Goal: Transaction & Acquisition: Purchase product/service

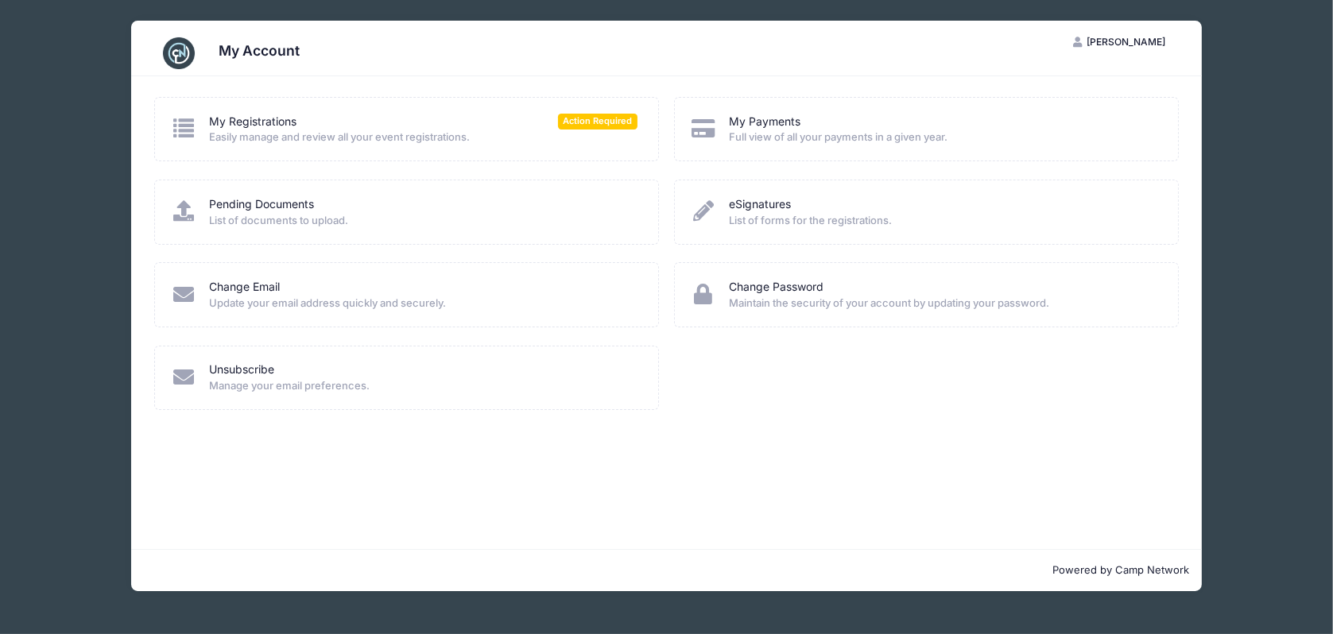
drag, startPoint x: 0, startPoint y: 0, endPoint x: 382, endPoint y: 130, distance: 403.0
click at [382, 130] on span "Easily manage and review all your event registrations." at bounding box center [423, 138] width 429 height 16
click at [252, 116] on link "My Registrations" at bounding box center [252, 122] width 87 height 17
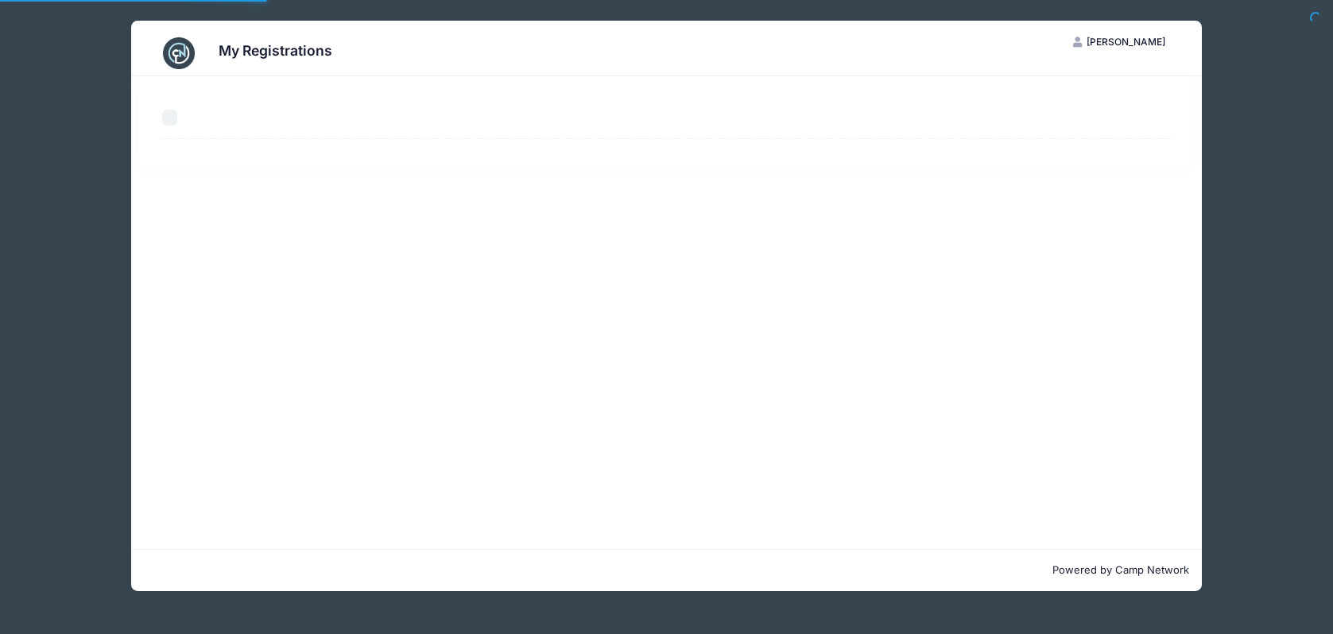
select select "50"
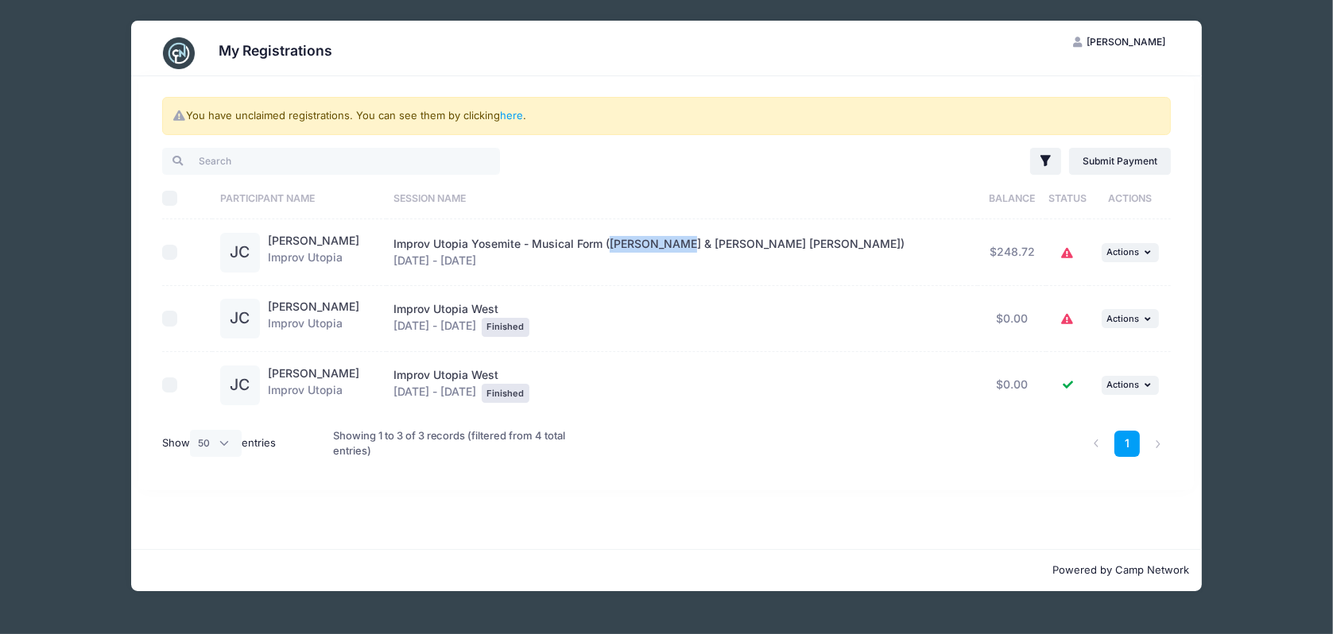
drag, startPoint x: 621, startPoint y: 242, endPoint x: 690, endPoint y: 246, distance: 69.2
click at [690, 246] on span "Improv Utopia Yosemite - Musical Form ([PERSON_NAME] & [PERSON_NAME] [PERSON_NA…" at bounding box center [649, 244] width 511 height 14
drag, startPoint x: 690, startPoint y: 246, endPoint x: 680, endPoint y: 247, distance: 10.5
click at [1061, 320] on icon at bounding box center [1067, 320] width 13 height 0
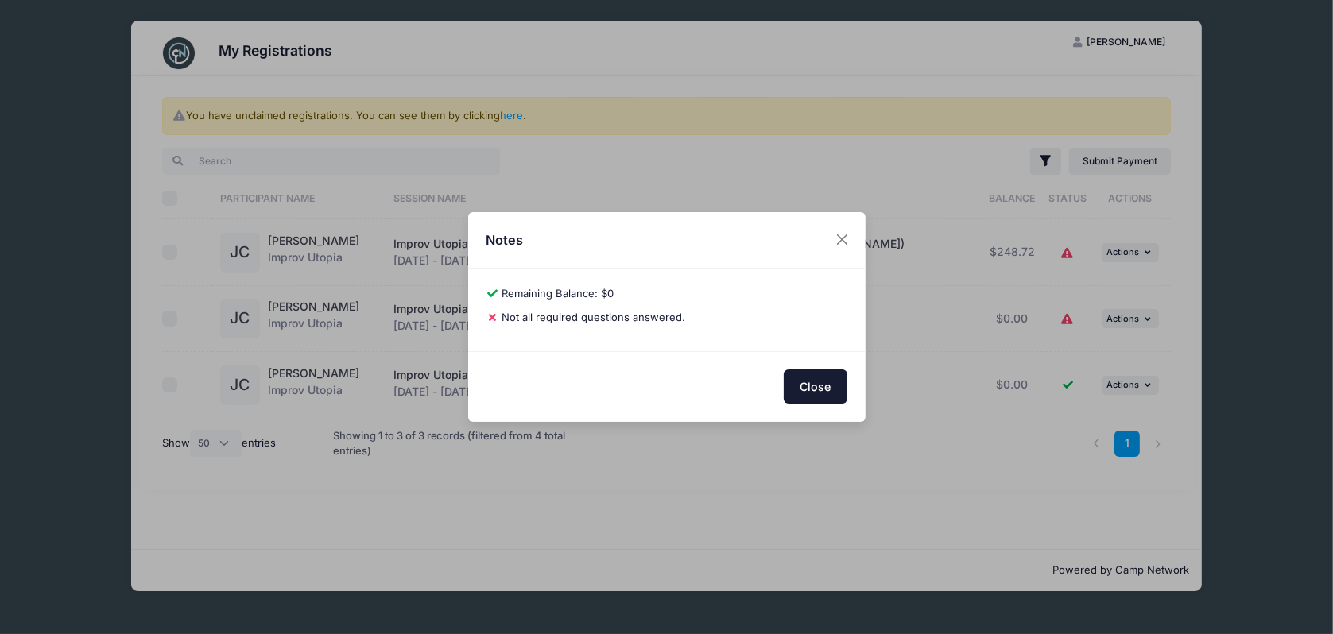
click at [801, 386] on button "Close" at bounding box center [816, 387] width 64 height 34
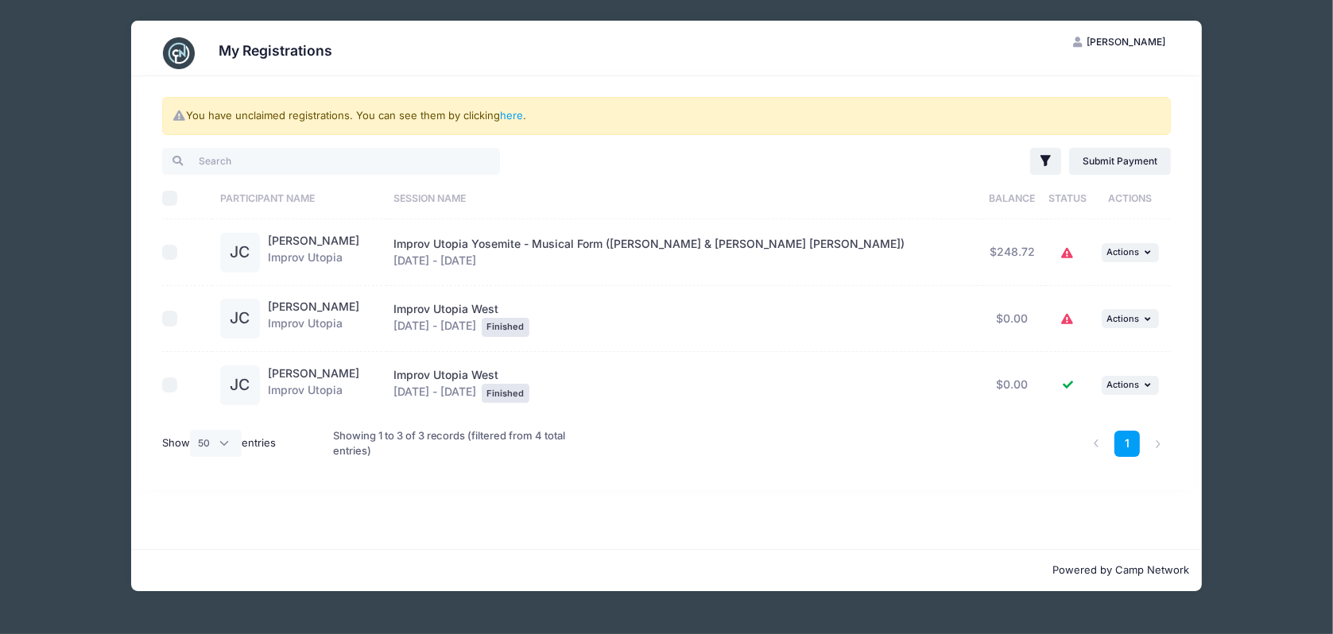
click at [262, 312] on div "JC" at bounding box center [244, 319] width 48 height 40
click at [1107, 316] on span "Actions" at bounding box center [1123, 318] width 33 height 11
click at [1100, 353] on link "View Registration" at bounding box center [1072, 353] width 144 height 30
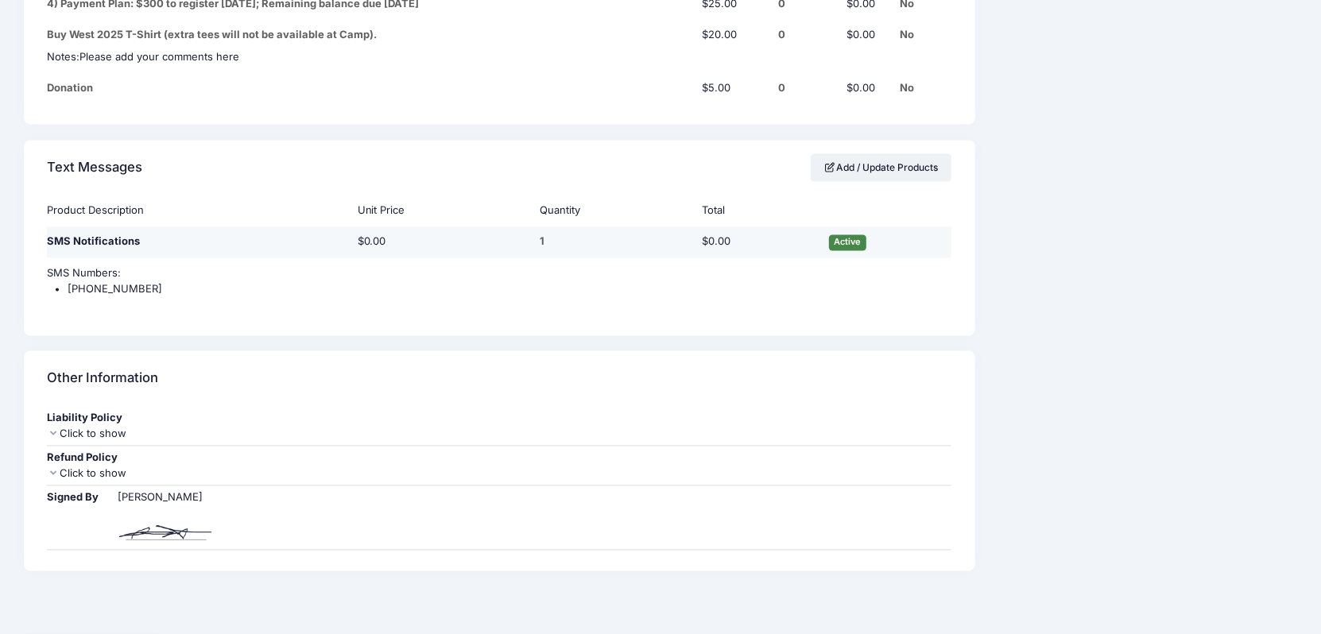
scroll to position [2320, 0]
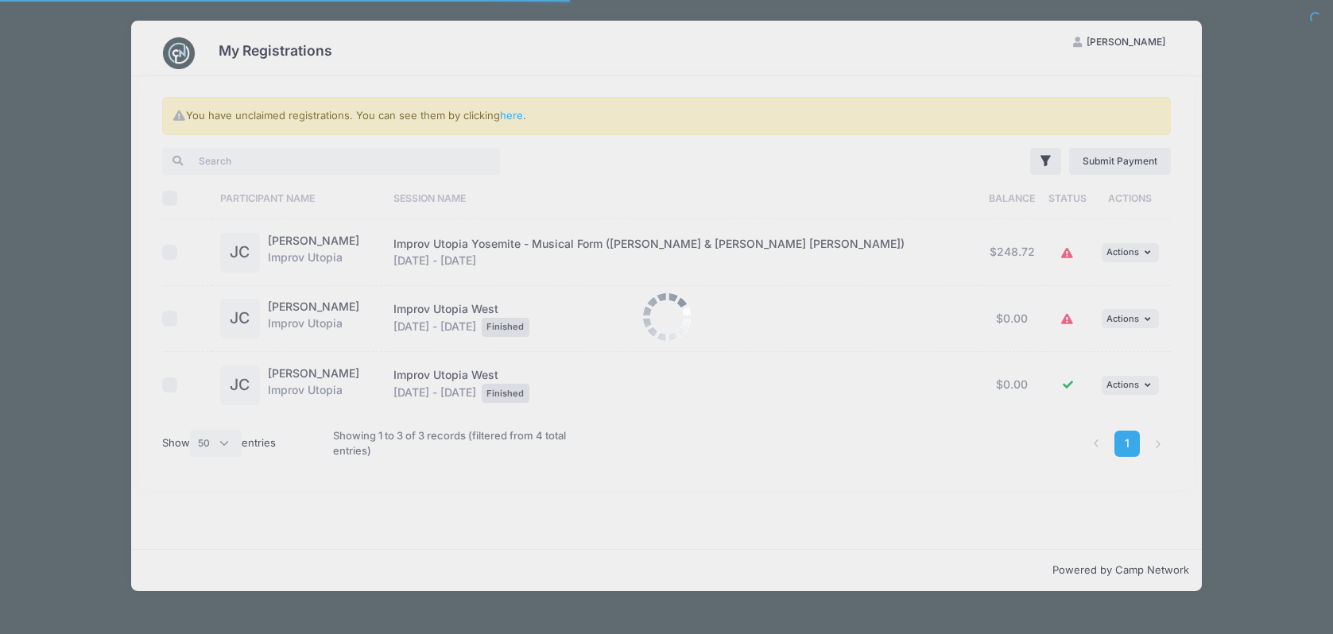
select select "50"
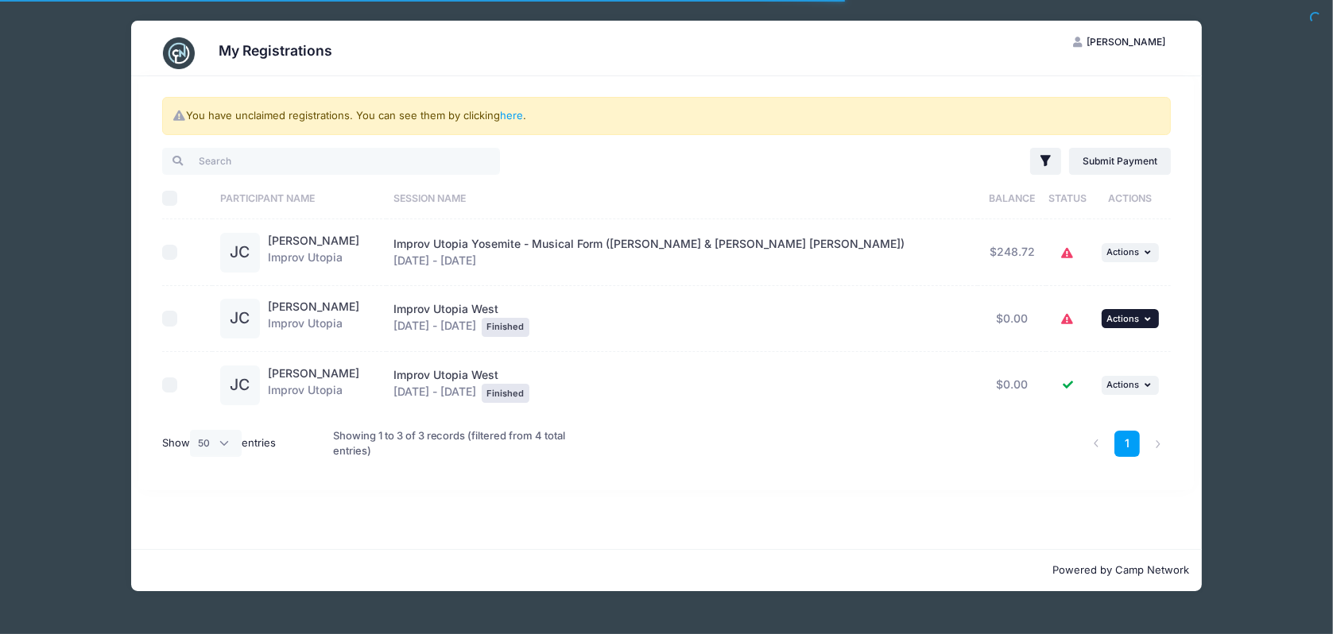
click at [1131, 317] on span "Actions" at bounding box center [1123, 318] width 33 height 11
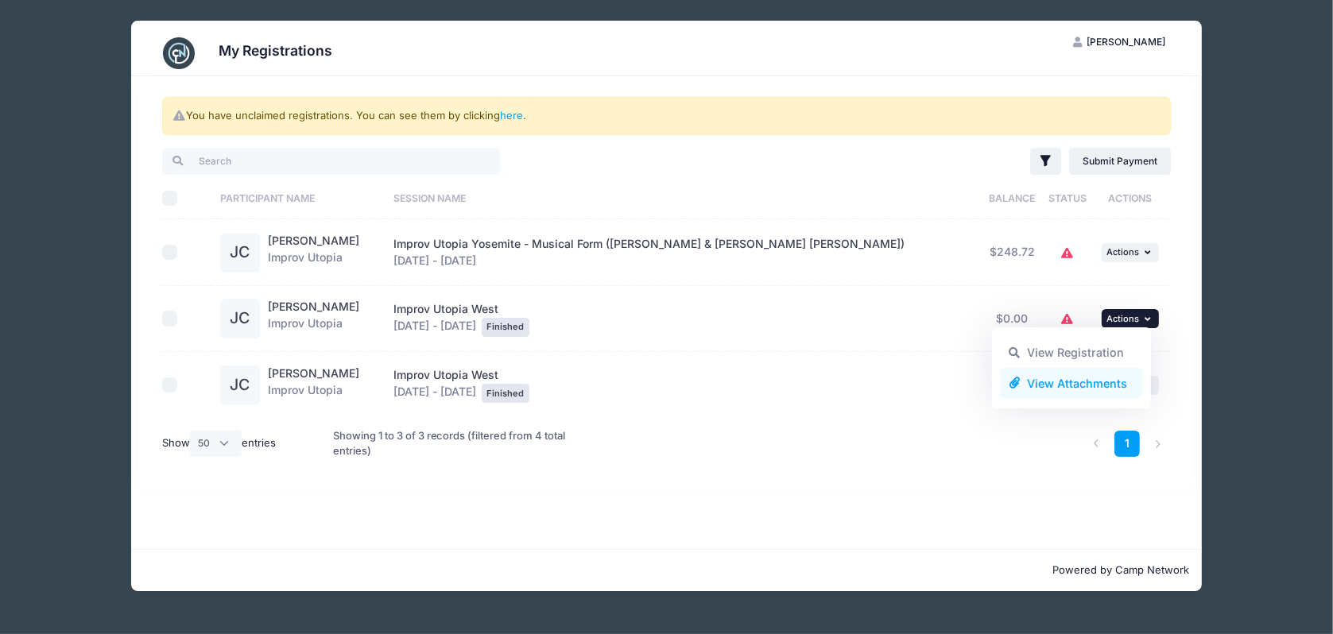
click at [1106, 380] on link "View Attachments" at bounding box center [1072, 383] width 144 height 30
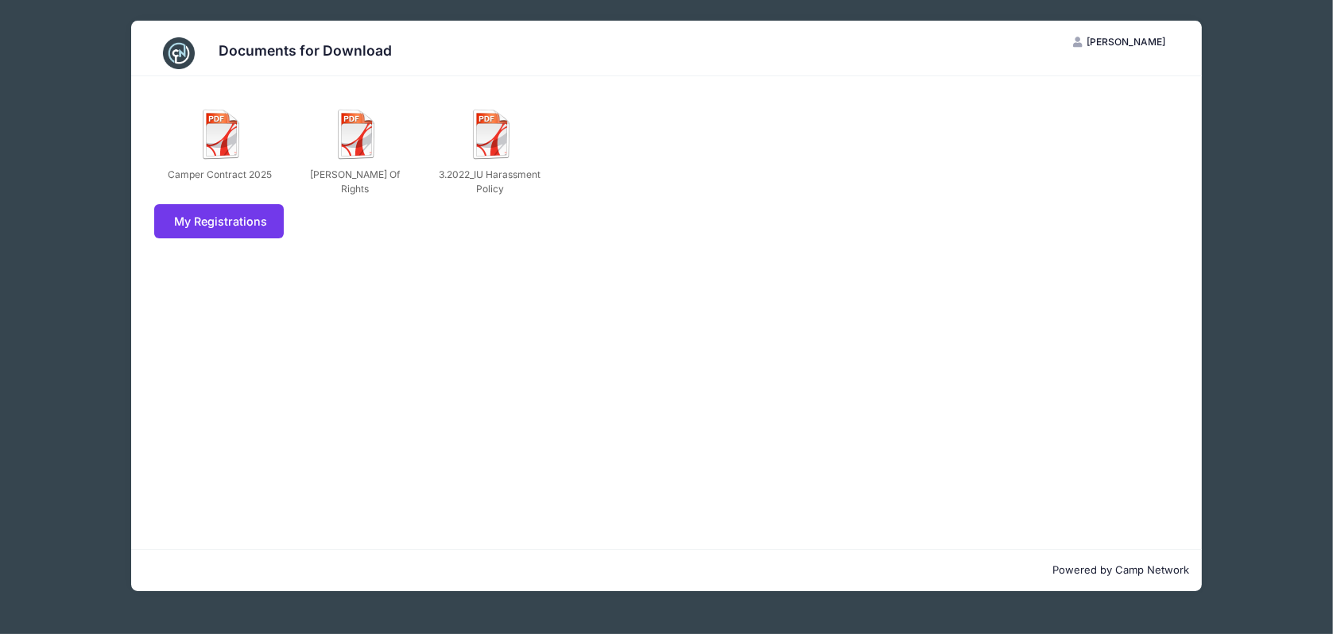
drag, startPoint x: 533, startPoint y: 317, endPoint x: 534, endPoint y: 292, distance: 25.5
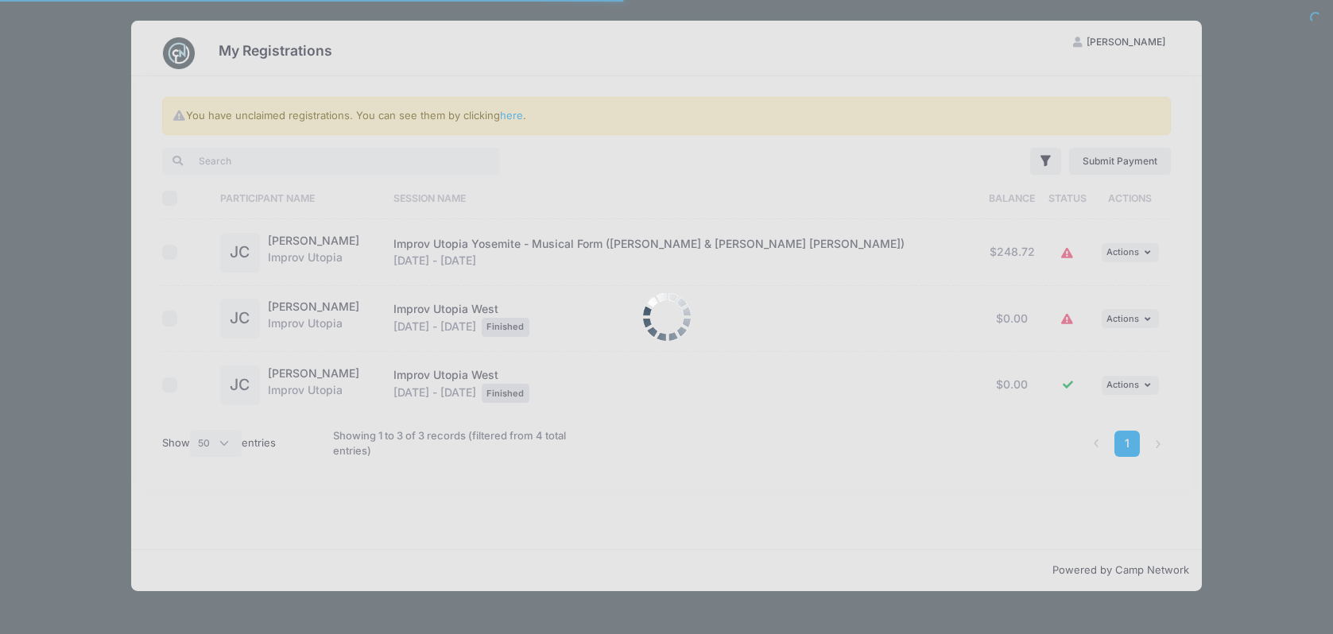
select select "50"
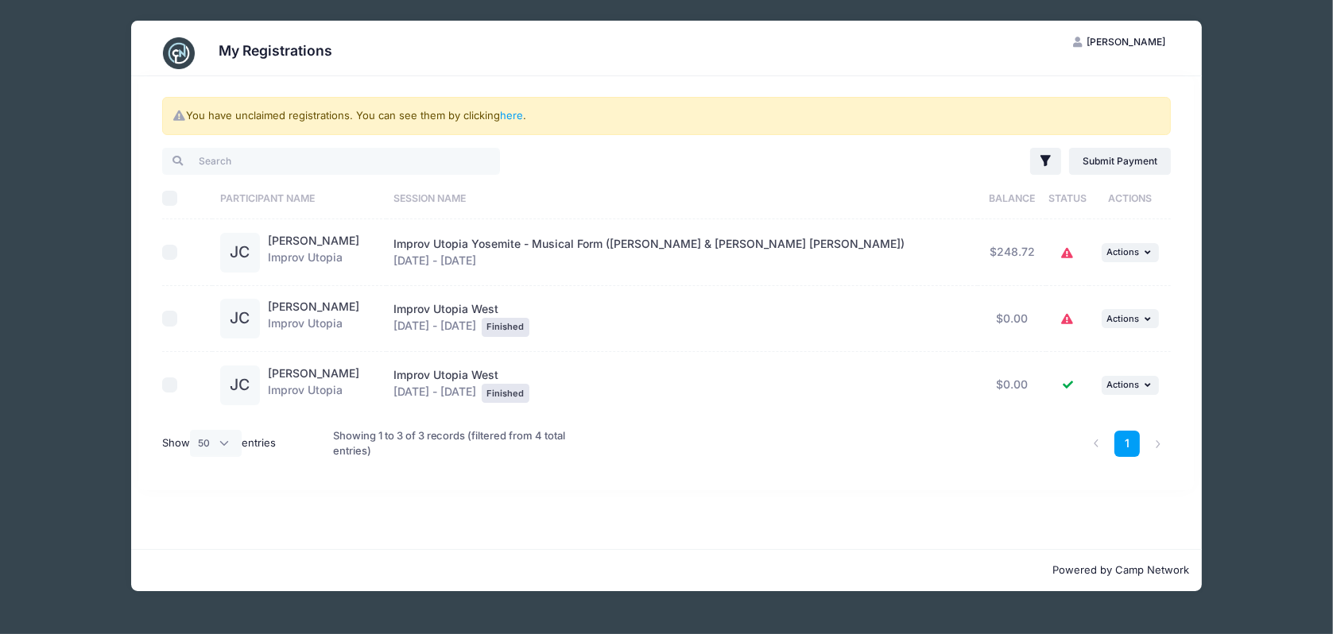
click at [1061, 320] on icon at bounding box center [1067, 320] width 13 height 0
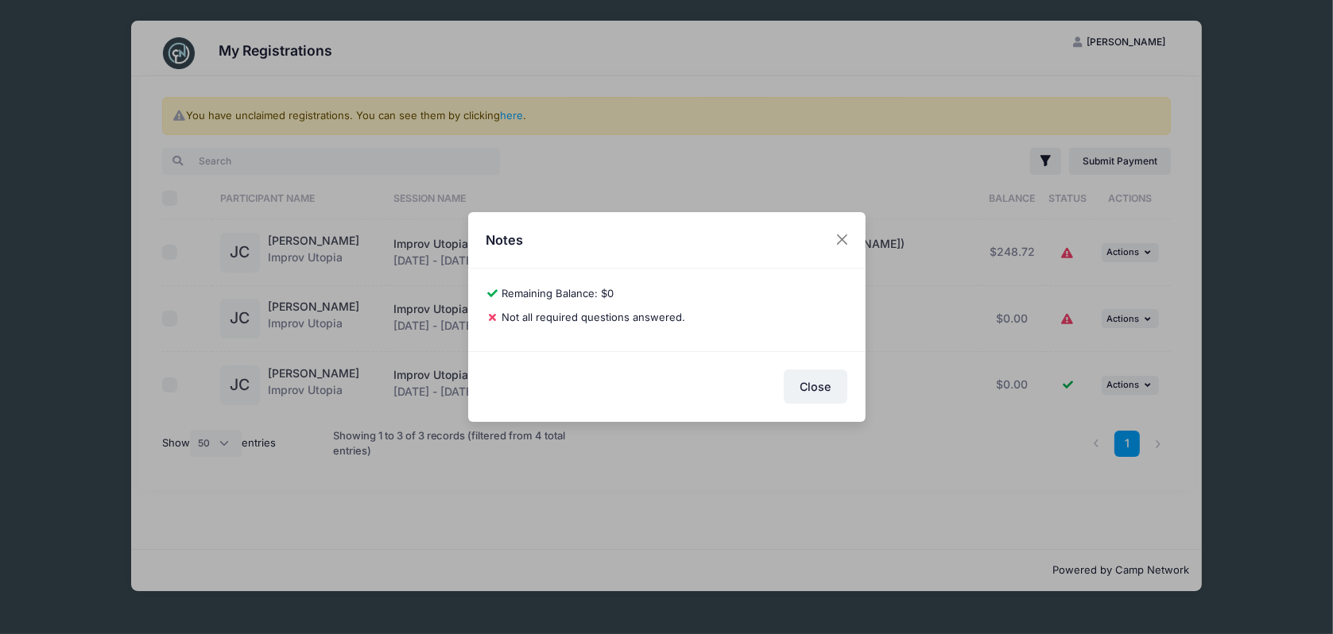
click at [967, 293] on div "Notes 8d4f748955e0e71a Justin Cho Remaining Balance: $0 Pay Balance Not all req…" at bounding box center [666, 317] width 1333 height 634
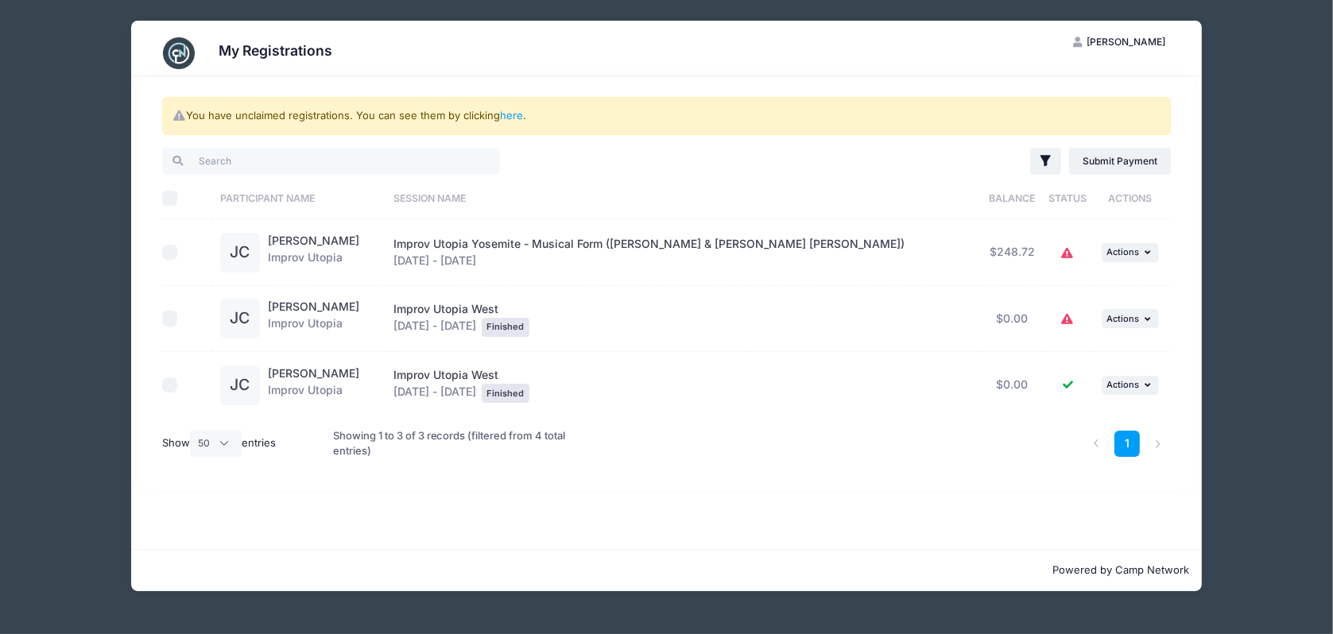
click at [1061, 258] on button at bounding box center [1067, 252] width 13 height 34
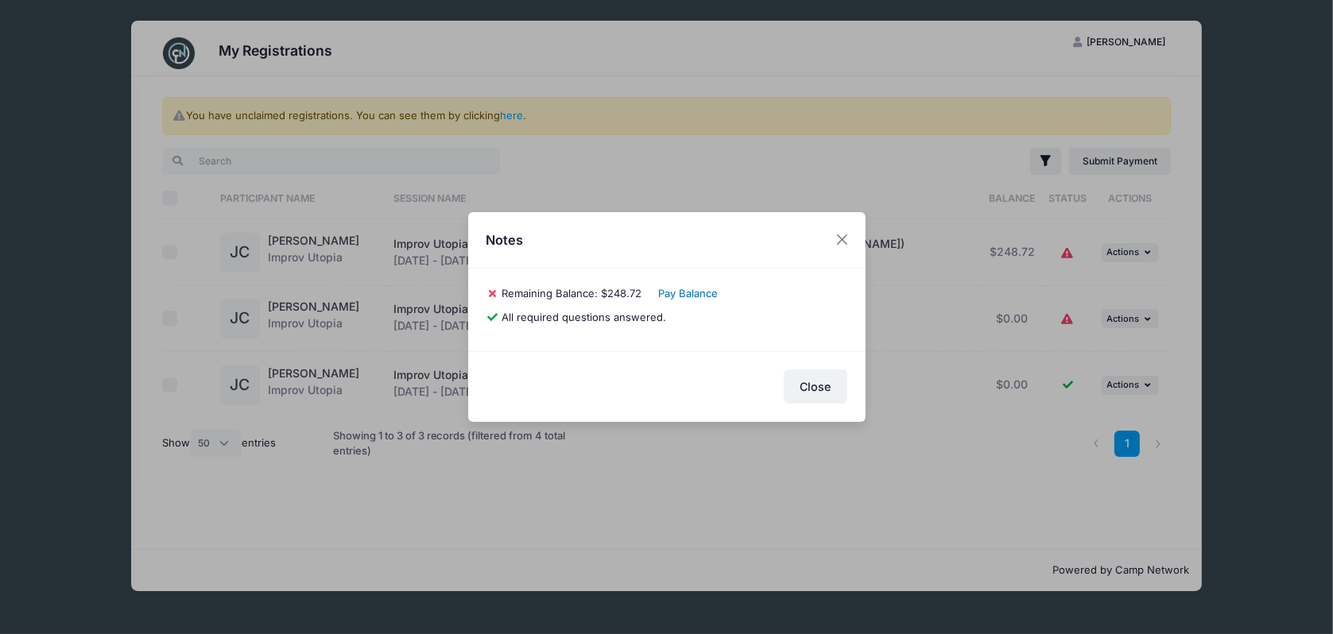
click at [684, 294] on link "Pay Balance" at bounding box center [688, 293] width 60 height 13
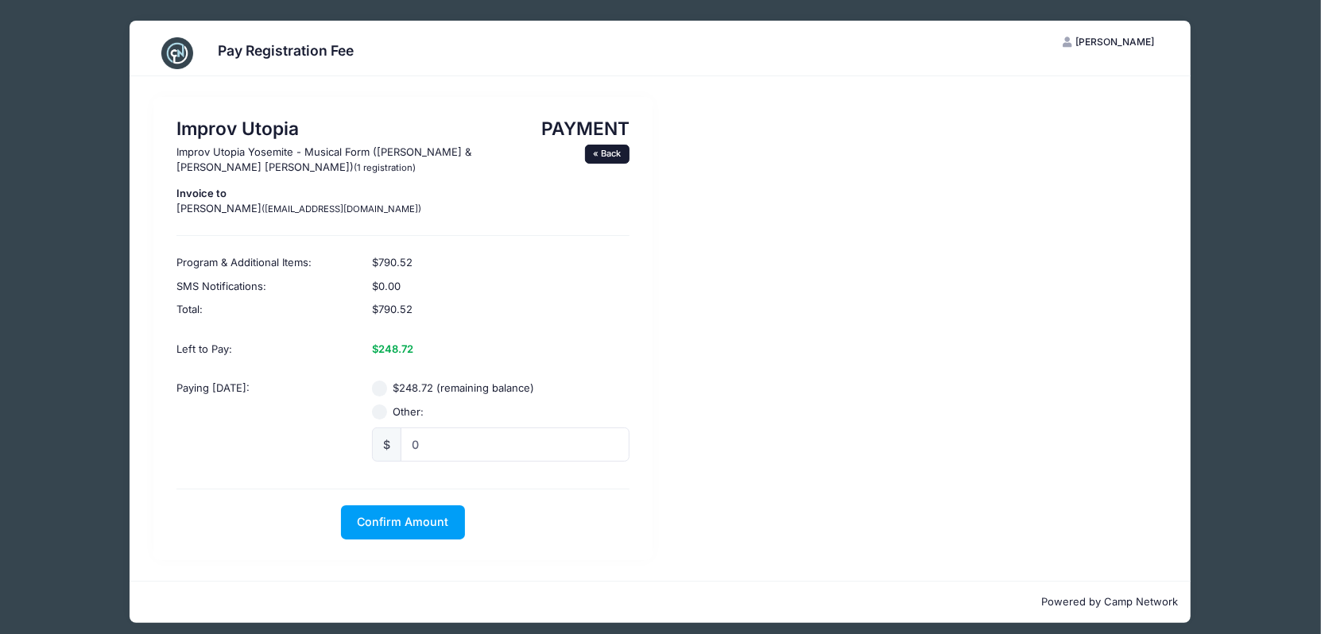
click at [603, 145] on link "« Back" at bounding box center [607, 154] width 45 height 19
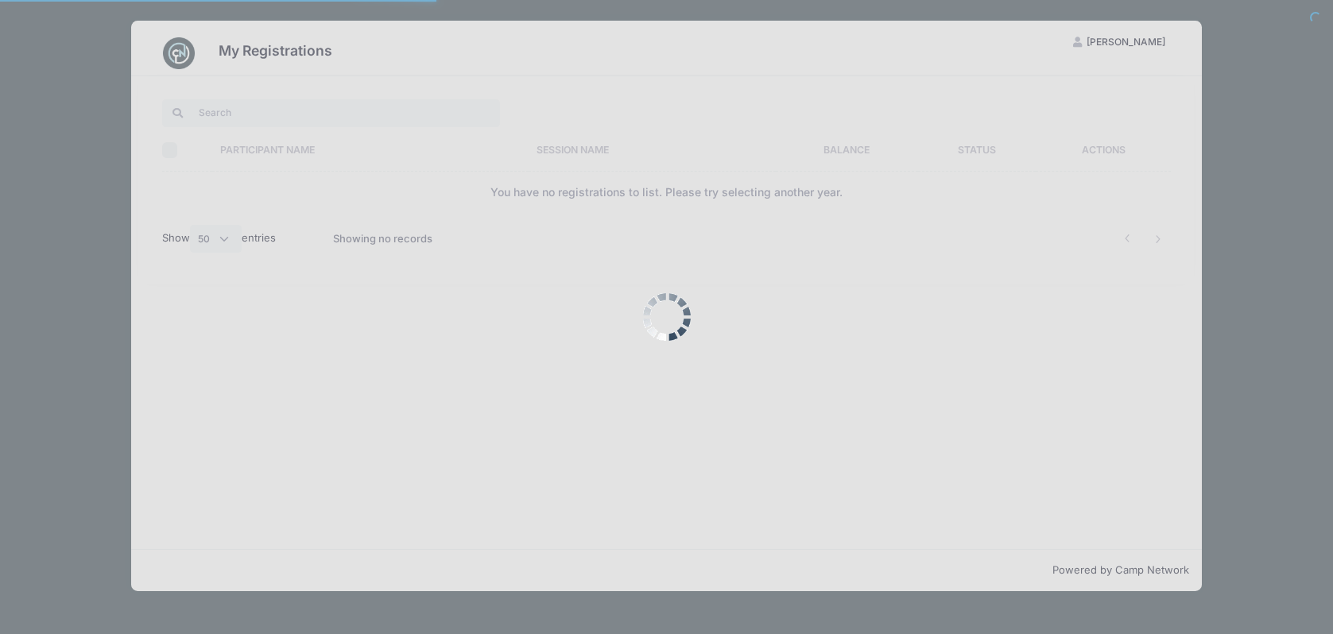
select select "50"
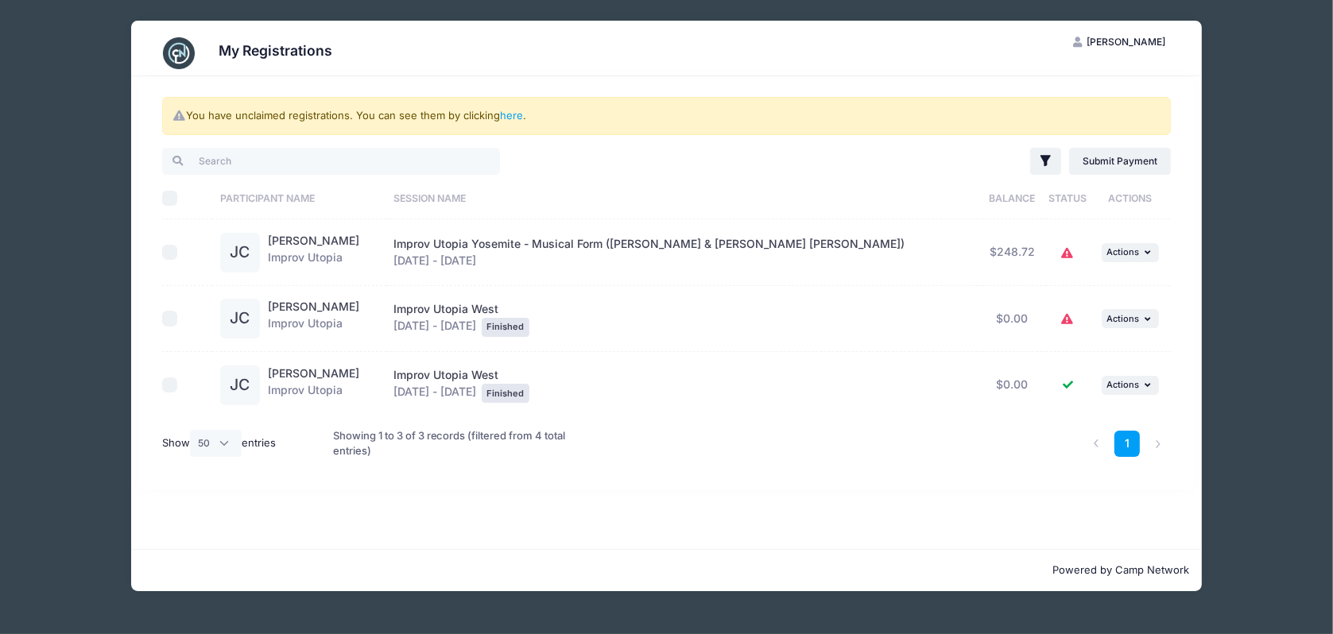
click at [1263, 114] on div "My Registrations JC Justin Cho My Account Logout You have unclaimed registratio…" at bounding box center [667, 306] width 1286 height 612
click at [1261, 116] on div "My Registrations JC Justin Cho My Account Logout You have unclaimed registratio…" at bounding box center [667, 306] width 1286 height 612
click at [120, 157] on div "My Registrations JC Justin Cho My Account Logout You have unclaimed registratio…" at bounding box center [667, 306] width 1286 height 612
click at [514, 112] on link "here" at bounding box center [511, 115] width 23 height 13
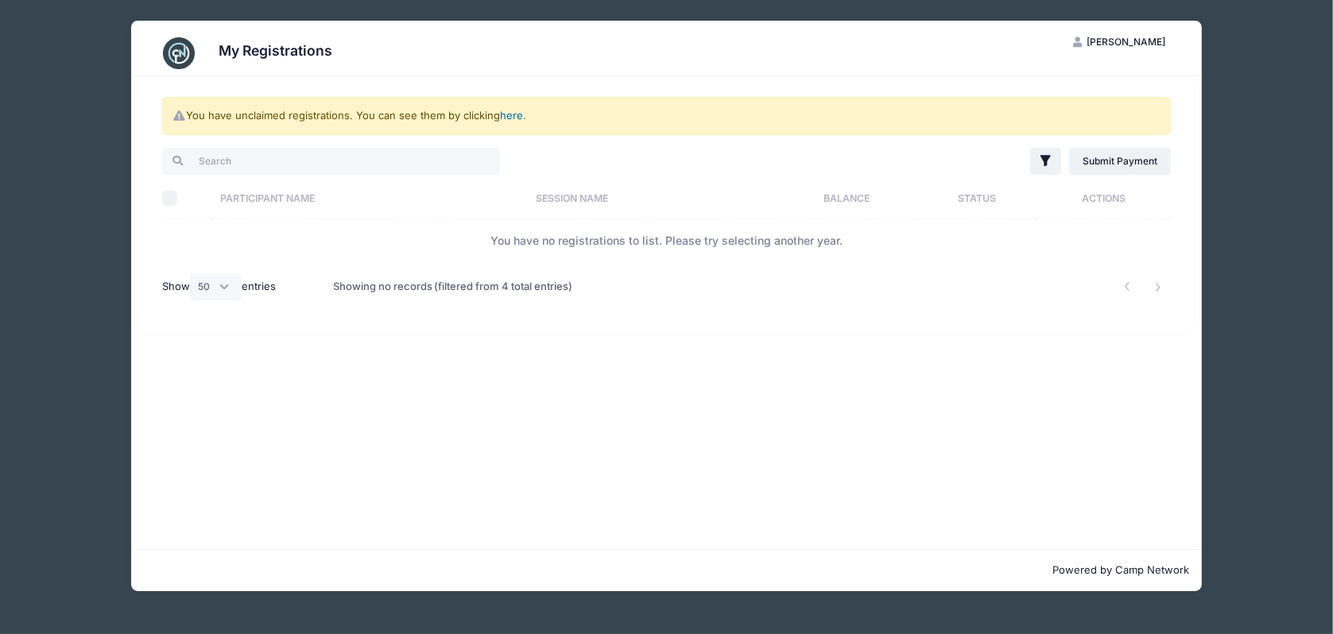
click at [514, 112] on link "here" at bounding box center [511, 115] width 23 height 13
click at [94, 133] on div "My Registrations JC Justin Cho My Account Logout You have unclaimed registratio…" at bounding box center [667, 306] width 1286 height 612
click at [1200, 49] on div "JC Justin Cho My Account Logout" at bounding box center [1131, 38] width 142 height 35
click at [1153, 53] on button "JC Justin Cho" at bounding box center [1119, 42] width 119 height 27
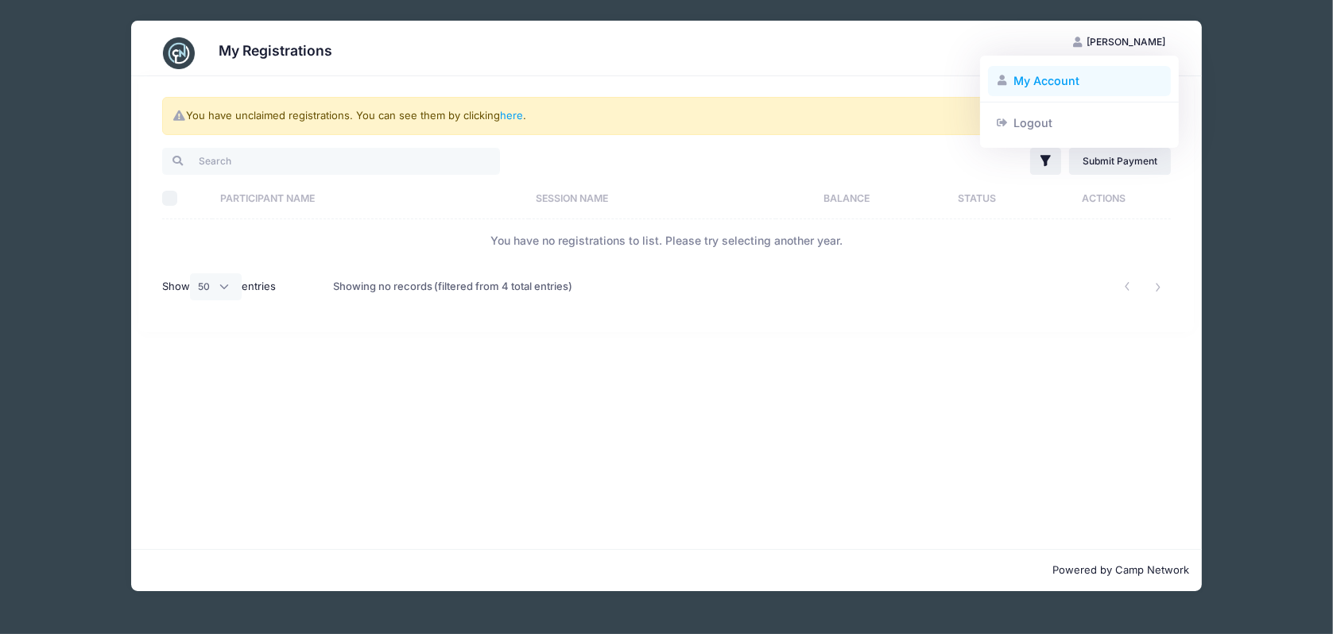
click at [1082, 79] on link "My Account" at bounding box center [1080, 81] width 184 height 30
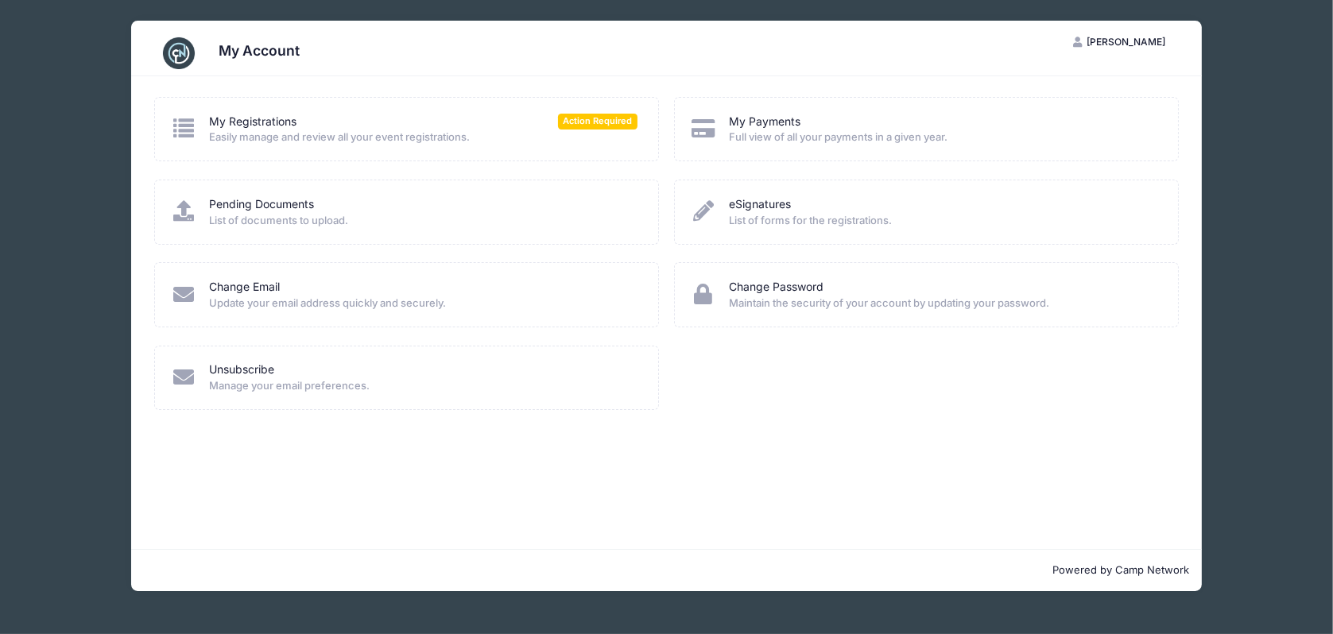
click at [692, 130] on icon at bounding box center [704, 128] width 26 height 21
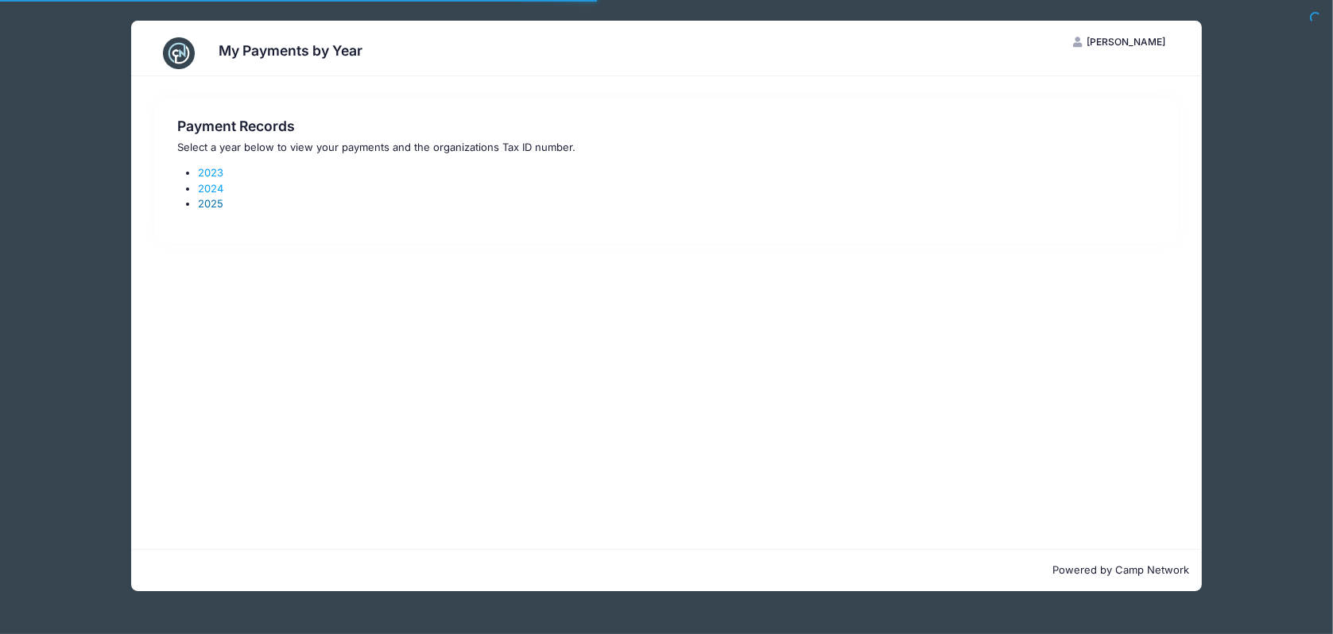
click at [202, 204] on link "2025" at bounding box center [210, 203] width 25 height 13
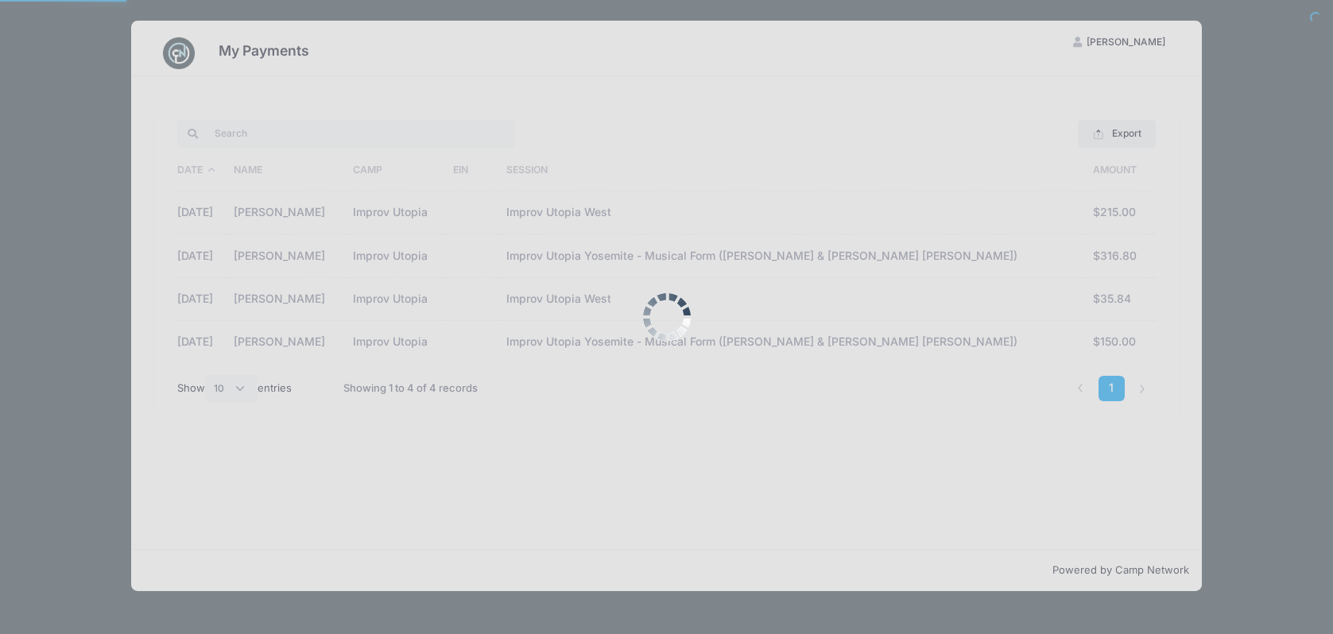
select select "10"
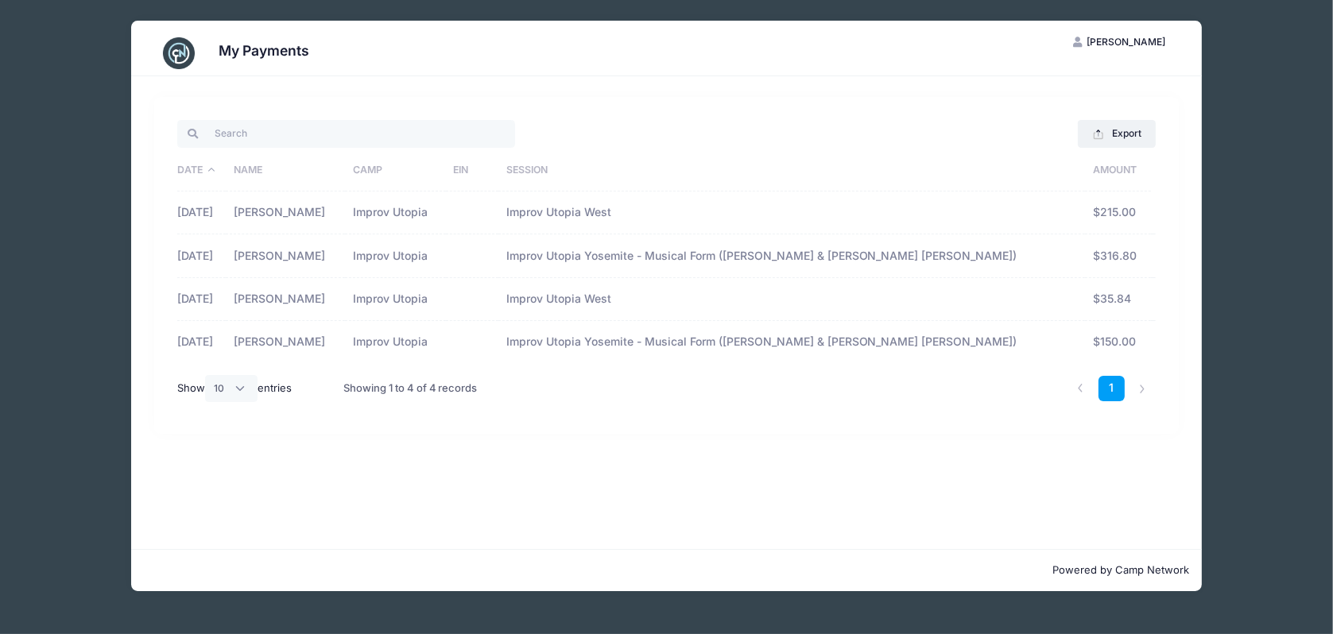
click at [621, 246] on td "Improv Utopia Yosemite - Musical Form ([PERSON_NAME] & [PERSON_NAME] [PERSON_NA…" at bounding box center [791, 256] width 587 height 43
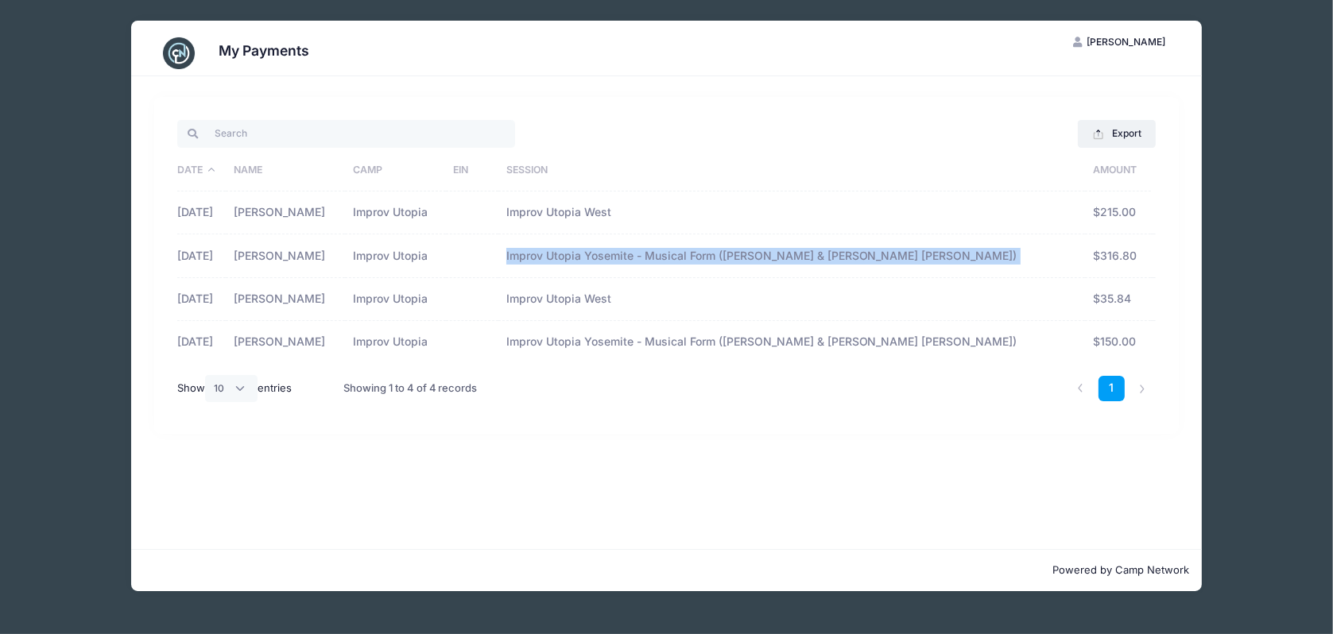
click at [621, 246] on td "Improv Utopia Yosemite - Musical Form ([PERSON_NAME] & [PERSON_NAME] [PERSON_NA…" at bounding box center [791, 256] width 587 height 43
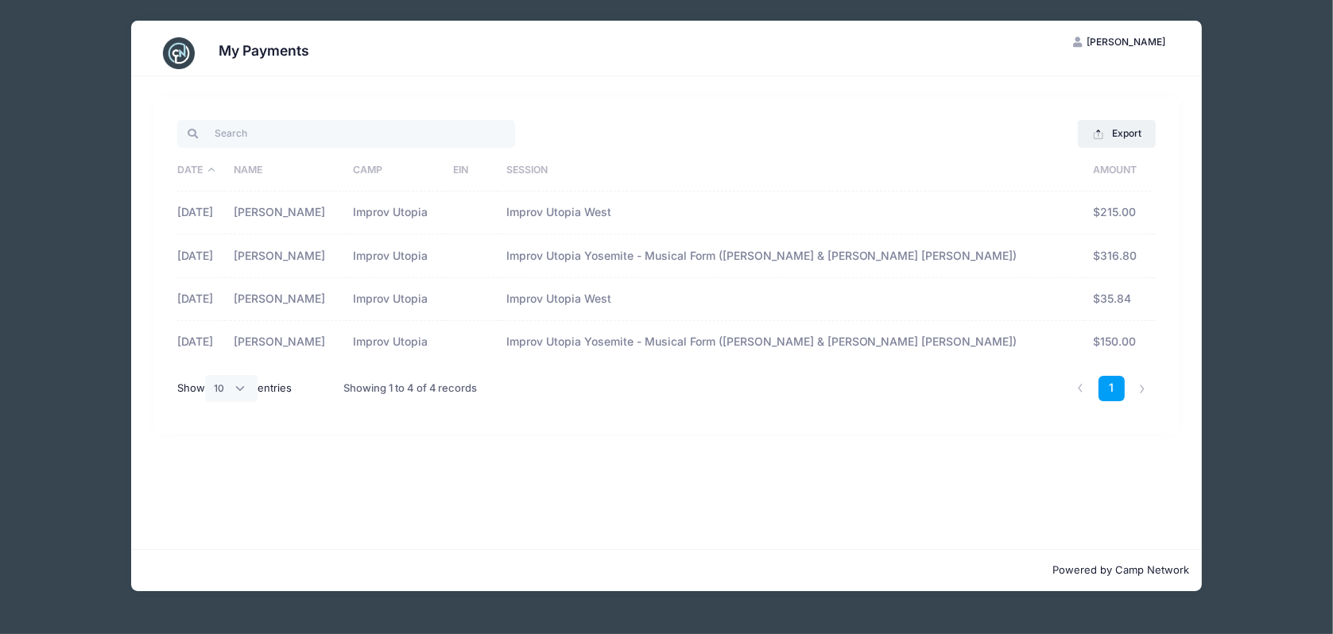
drag, startPoint x: 621, startPoint y: 246, endPoint x: 592, endPoint y: 313, distance: 72.7
click at [592, 313] on td "Improv Utopia West" at bounding box center [791, 299] width 587 height 43
click at [642, 341] on td "Improv Utopia Yosemite - Musical Form ([PERSON_NAME] & [PERSON_NAME] [PERSON_NA…" at bounding box center [791, 342] width 587 height 42
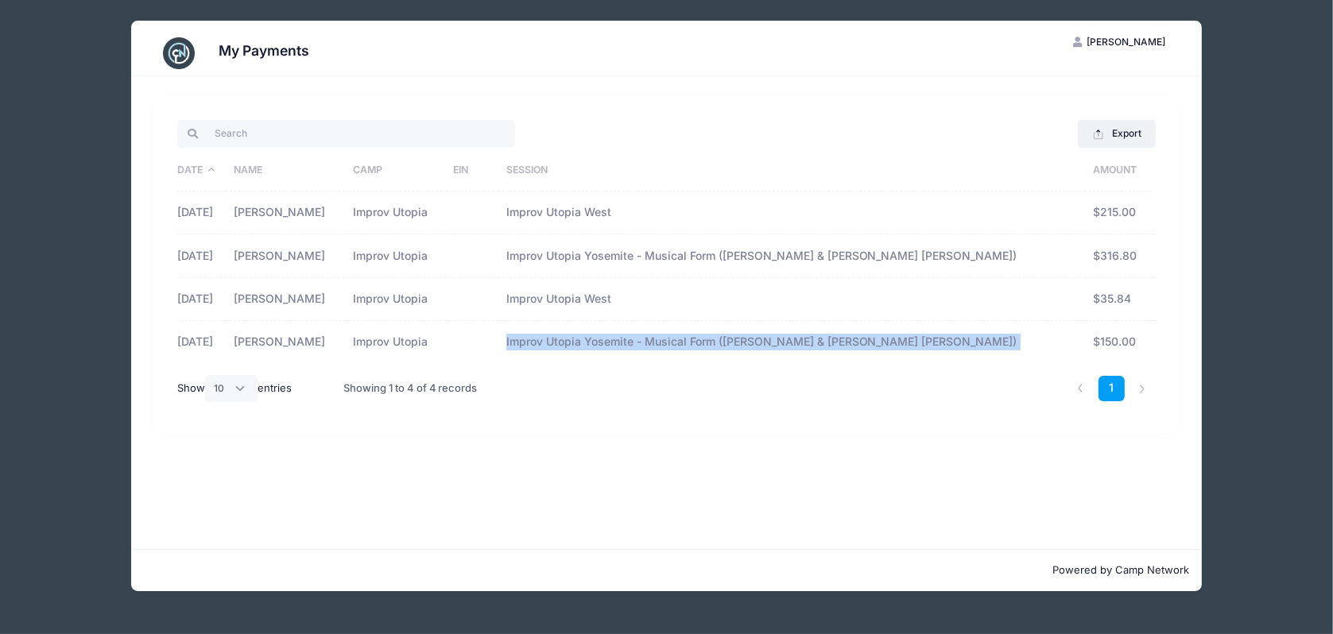
click at [642, 341] on td "Improv Utopia Yosemite - Musical Form ([PERSON_NAME] & [PERSON_NAME] [PERSON_NA…" at bounding box center [791, 342] width 587 height 42
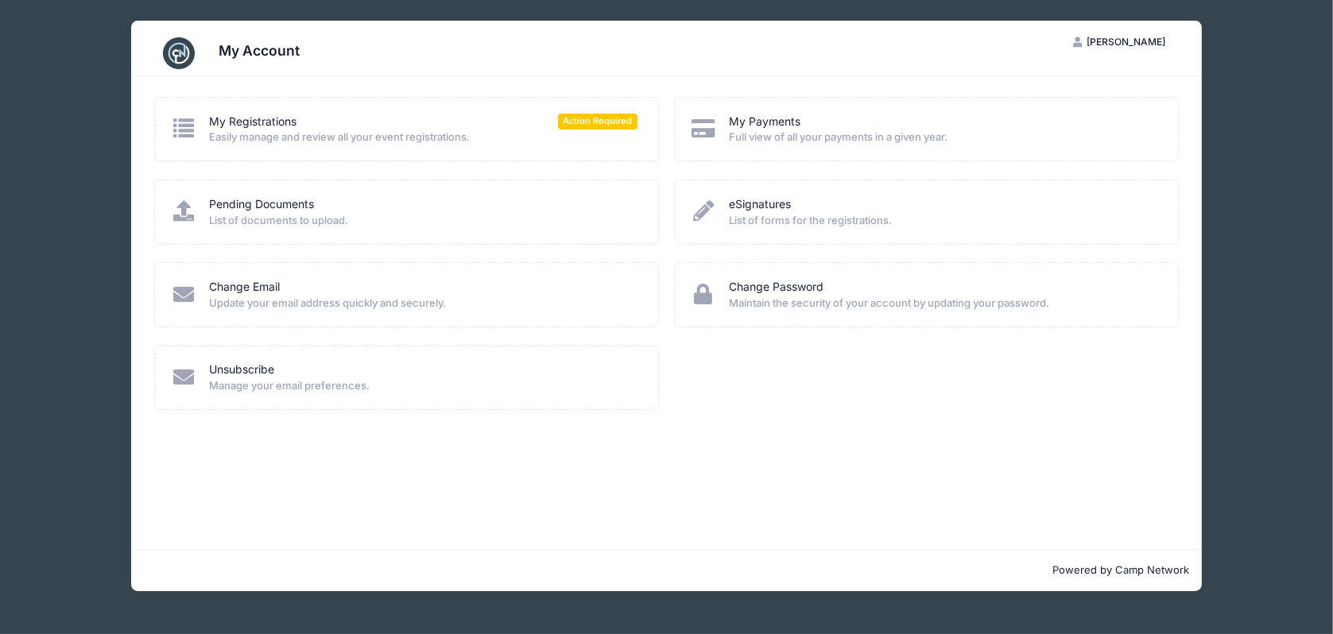
click at [184, 208] on icon at bounding box center [183, 210] width 26 height 21
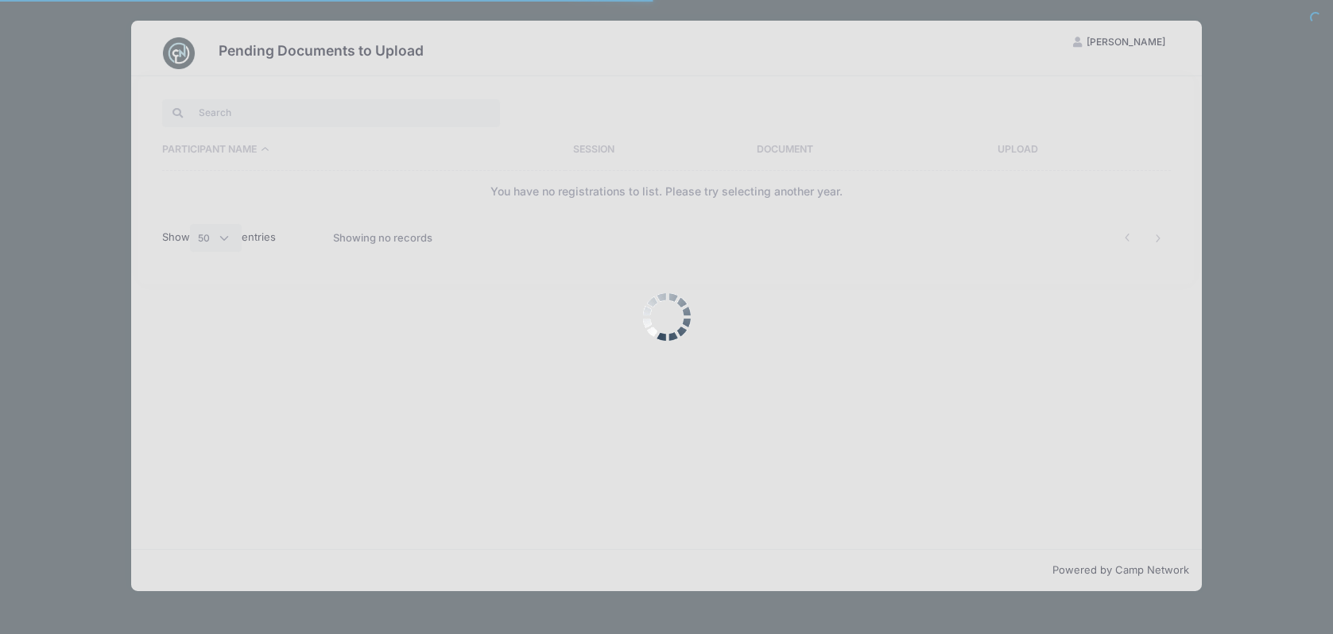
select select "50"
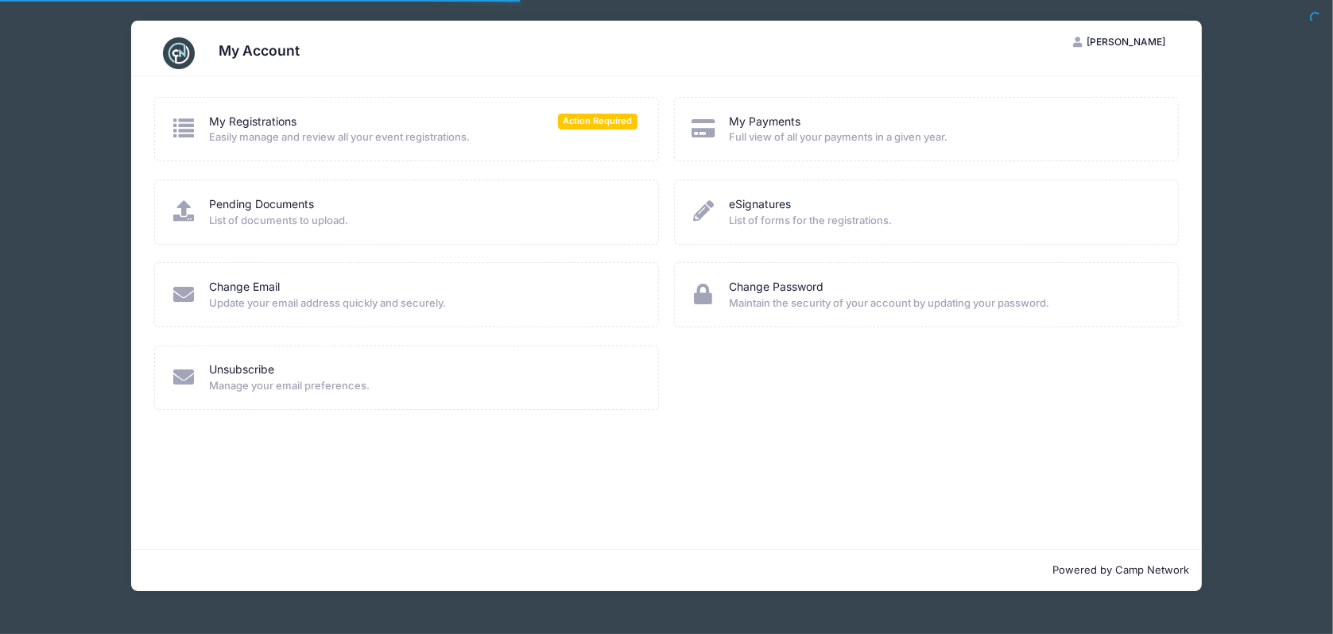
click at [700, 220] on icon at bounding box center [704, 210] width 26 height 21
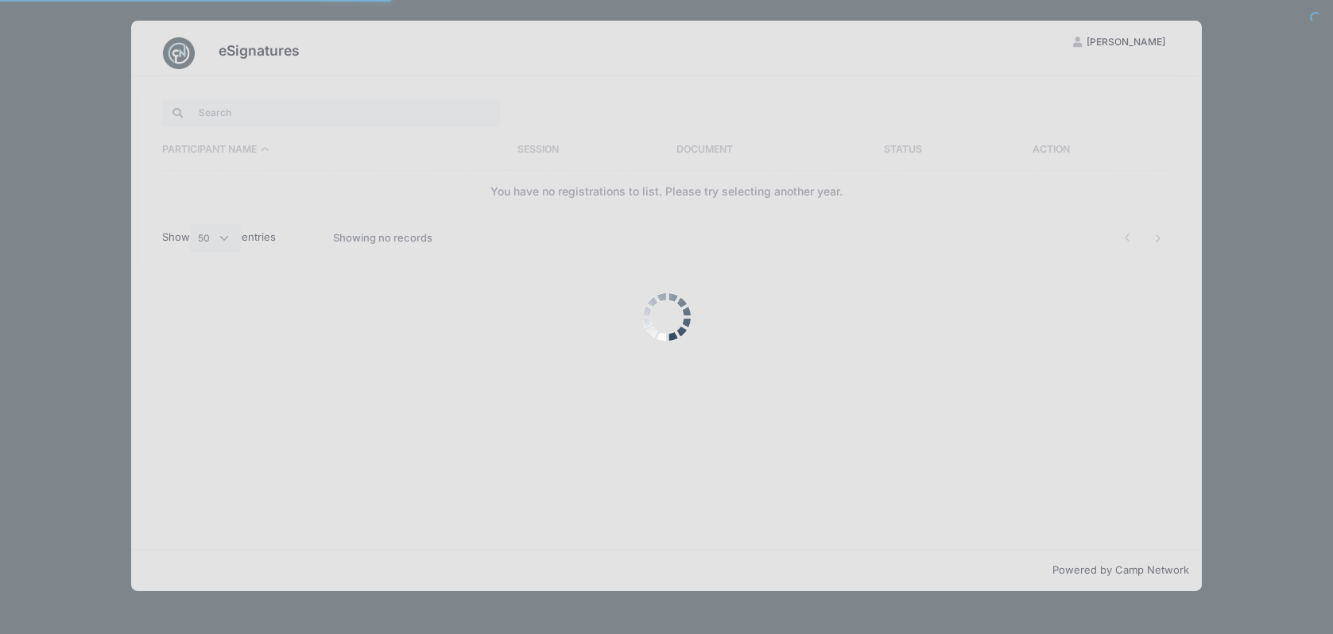
select select "50"
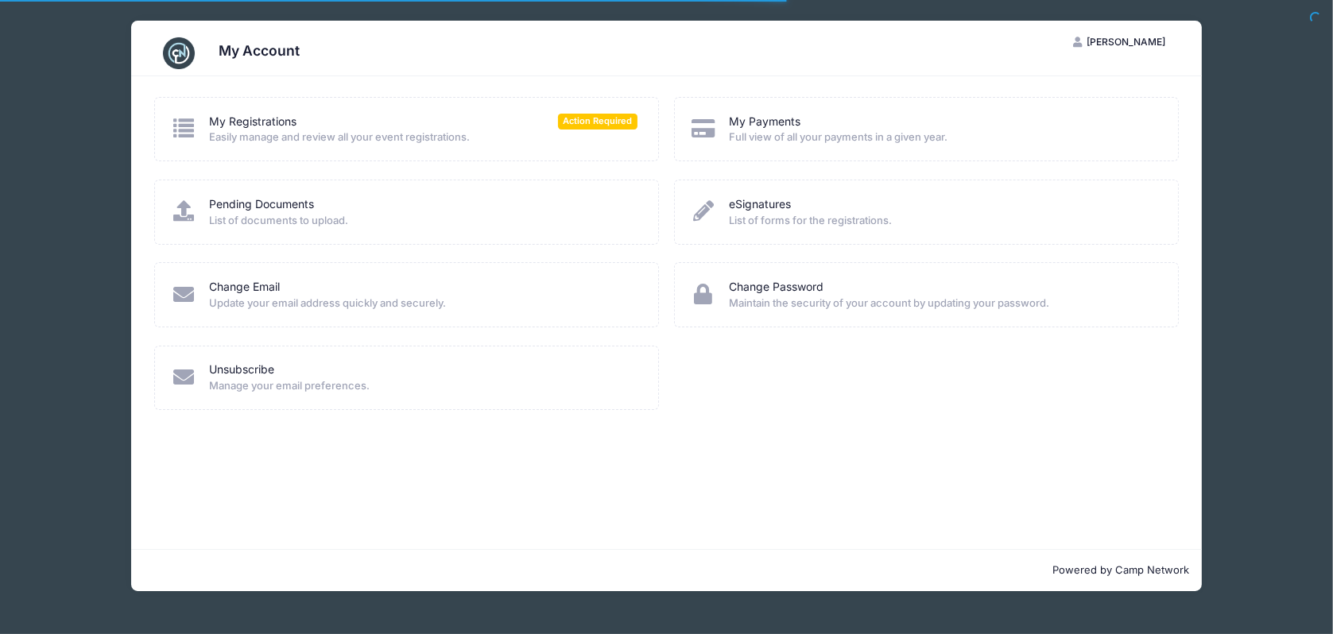
click at [189, 122] on icon at bounding box center [183, 128] width 26 height 21
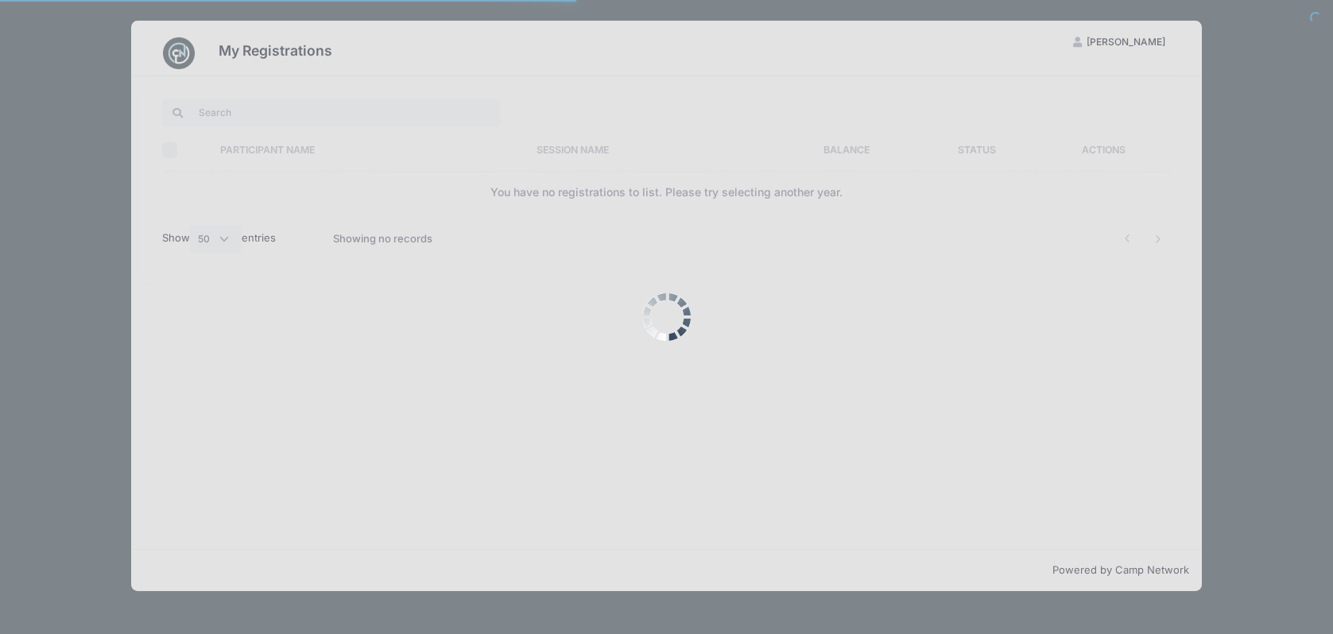
select select "50"
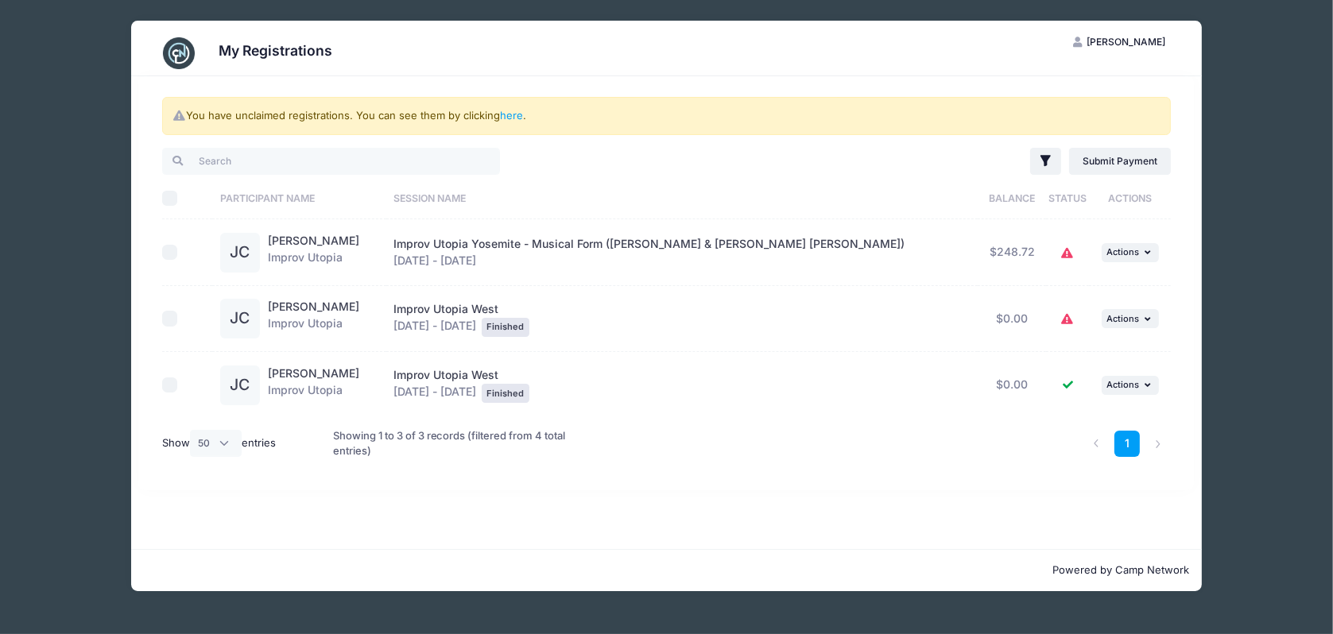
click at [984, 254] on td "$248.72" at bounding box center [1012, 252] width 68 height 67
click at [175, 258] on input "checkbox" at bounding box center [170, 253] width 16 height 16
checkbox input "true"
click at [1130, 250] on span "Actions" at bounding box center [1123, 251] width 33 height 11
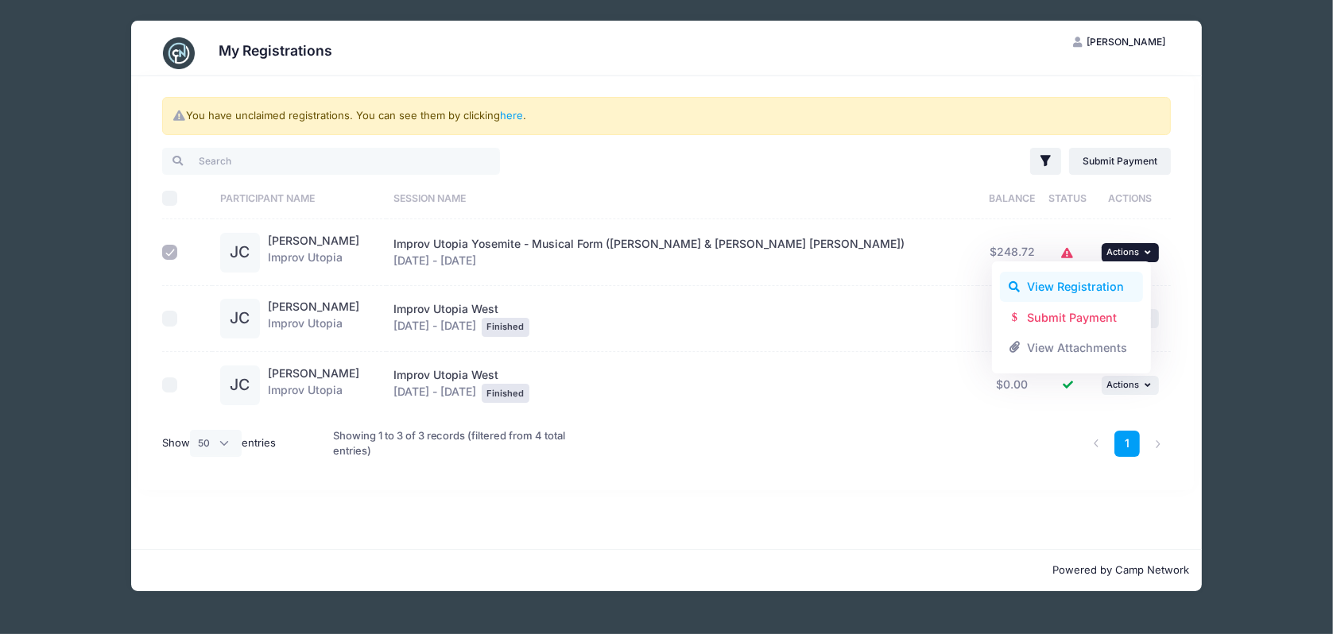
click at [1100, 291] on link "View Registration" at bounding box center [1072, 287] width 144 height 30
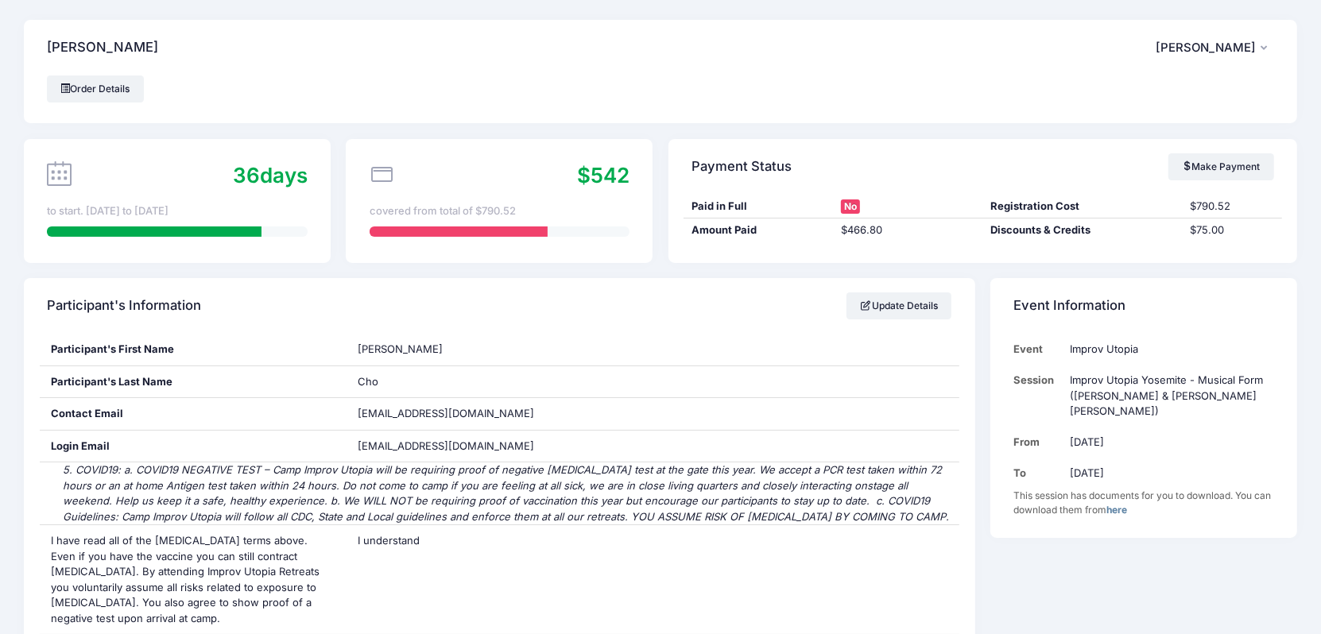
click at [1200, 224] on div "$75.00" at bounding box center [1231, 231] width 99 height 16
drag, startPoint x: 1200, startPoint y: 224, endPoint x: 1040, endPoint y: 227, distance: 159.8
click at [1040, 227] on div "Discounts & Credits" at bounding box center [1083, 231] width 200 height 16
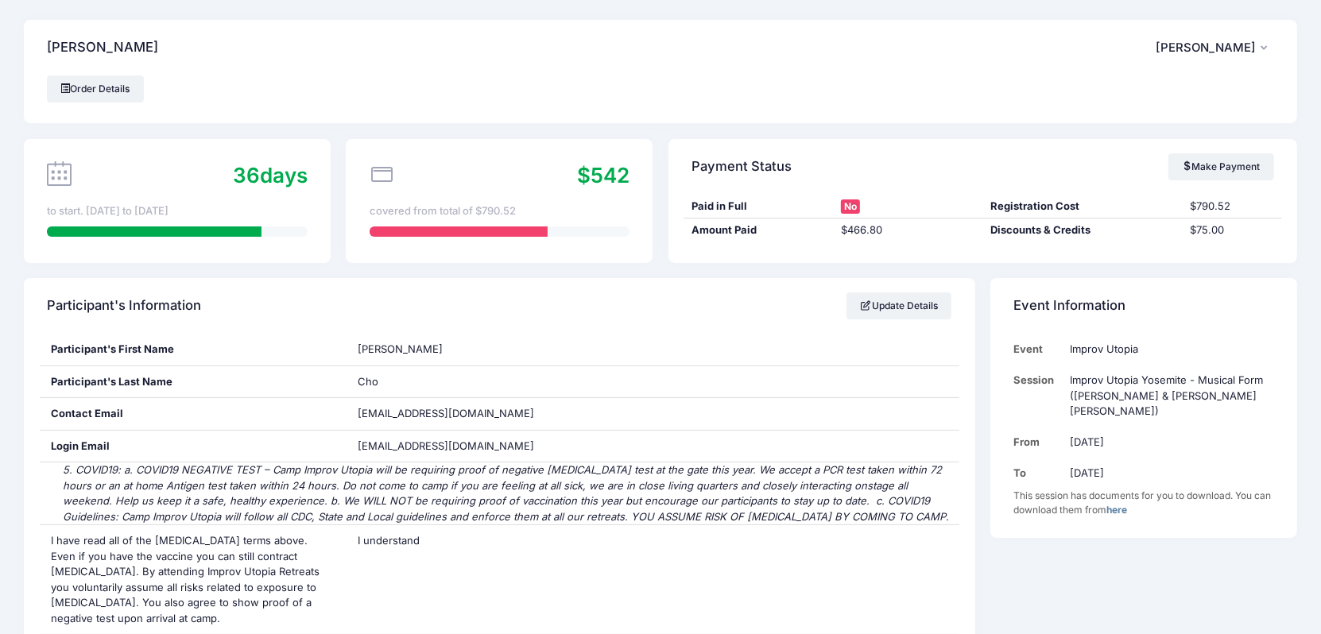
drag, startPoint x: 1040, startPoint y: 227, endPoint x: 910, endPoint y: 192, distance: 134.4
click at [910, 192] on div "Payment Status Make Payment" at bounding box center [983, 167] width 629 height 56
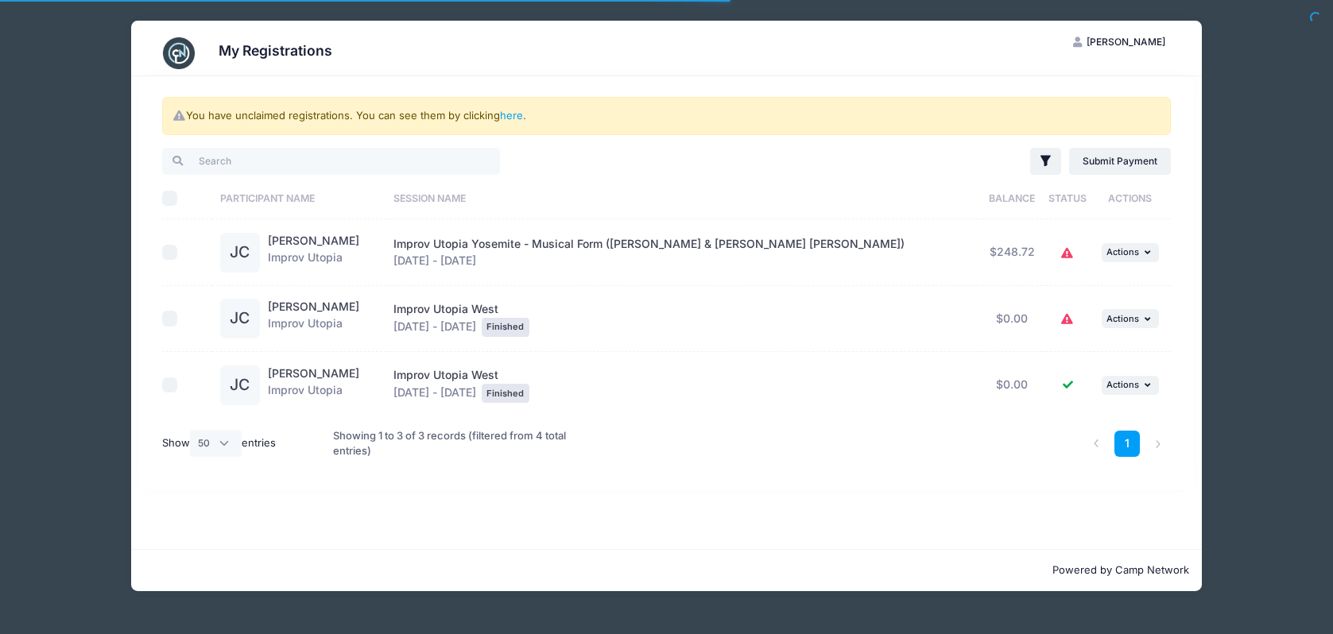
select select "50"
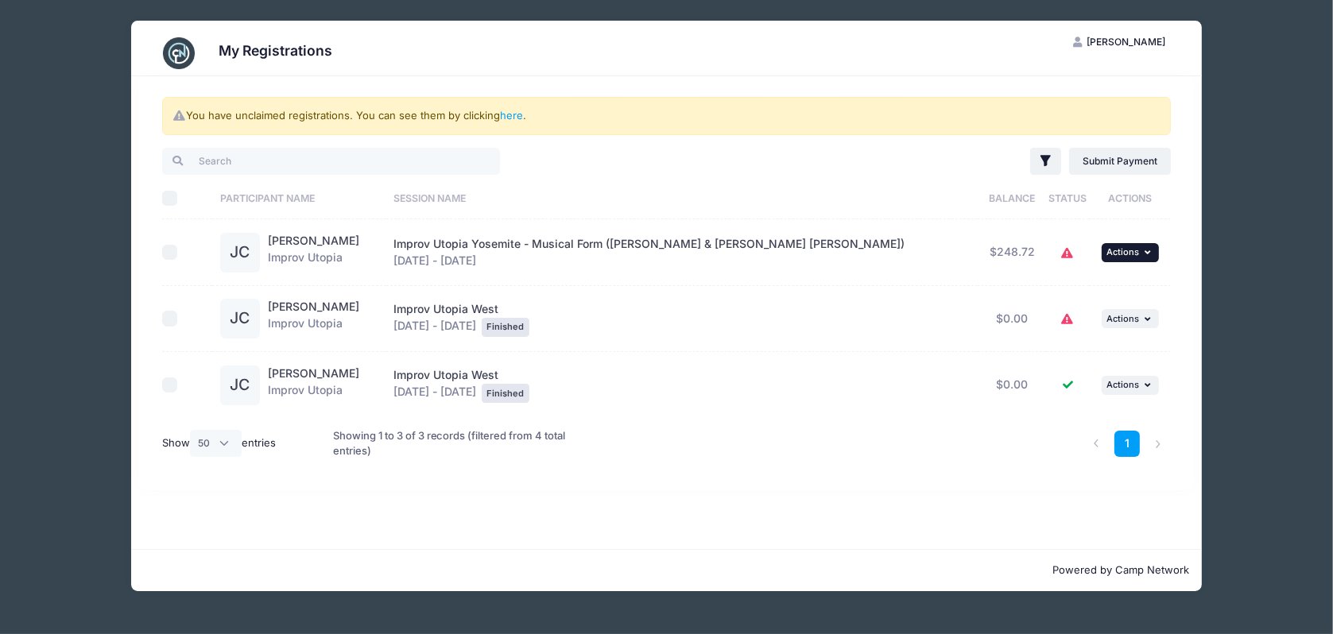
click at [1107, 253] on span "Actions" at bounding box center [1123, 251] width 33 height 11
click at [1086, 320] on link "Submit Payment" at bounding box center [1072, 317] width 144 height 30
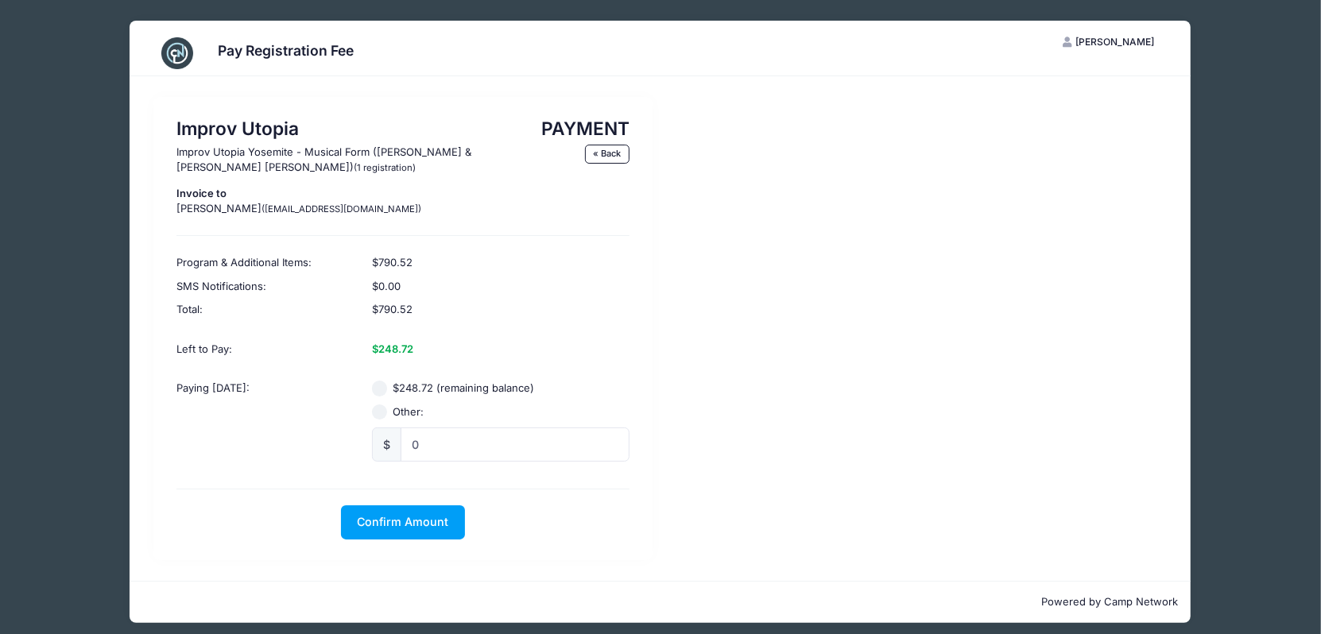
click at [387, 388] on div "$248.72 (remaining balance)" at bounding box center [501, 389] width 258 height 16
click at [384, 388] on input "$248.72 (remaining balance)" at bounding box center [380, 389] width 16 height 16
radio input "true"
click at [438, 513] on button "Confirm Amount" at bounding box center [403, 523] width 124 height 34
click at [408, 519] on button "Pay with Card" at bounding box center [402, 523] width 109 height 34
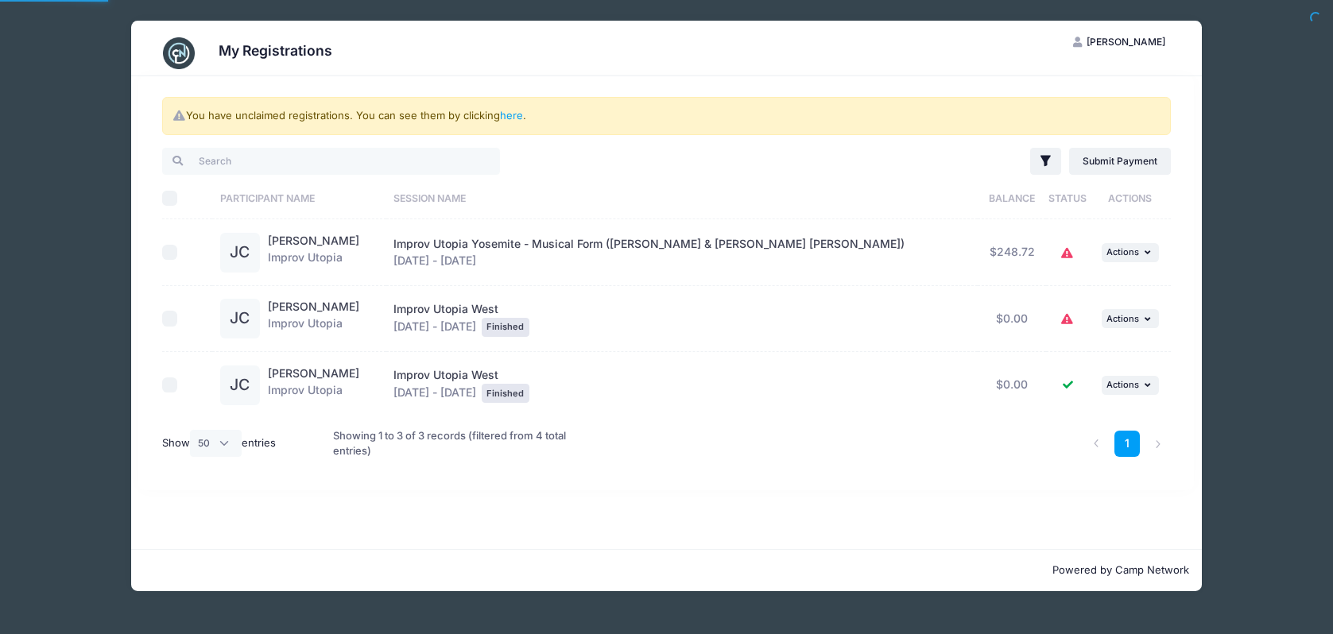
select select "50"
click at [1130, 255] on span "Actions" at bounding box center [1123, 251] width 33 height 11
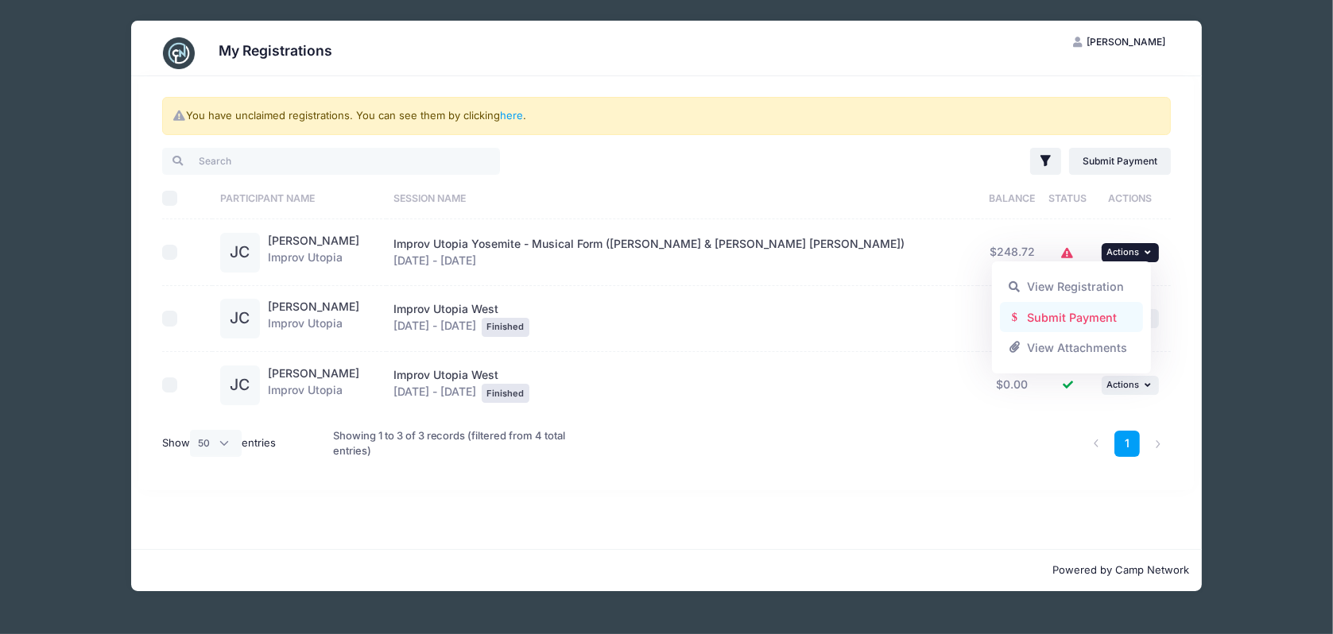
click at [1102, 316] on link "Submit Payment" at bounding box center [1072, 317] width 144 height 30
